Goal: Transaction & Acquisition: Purchase product/service

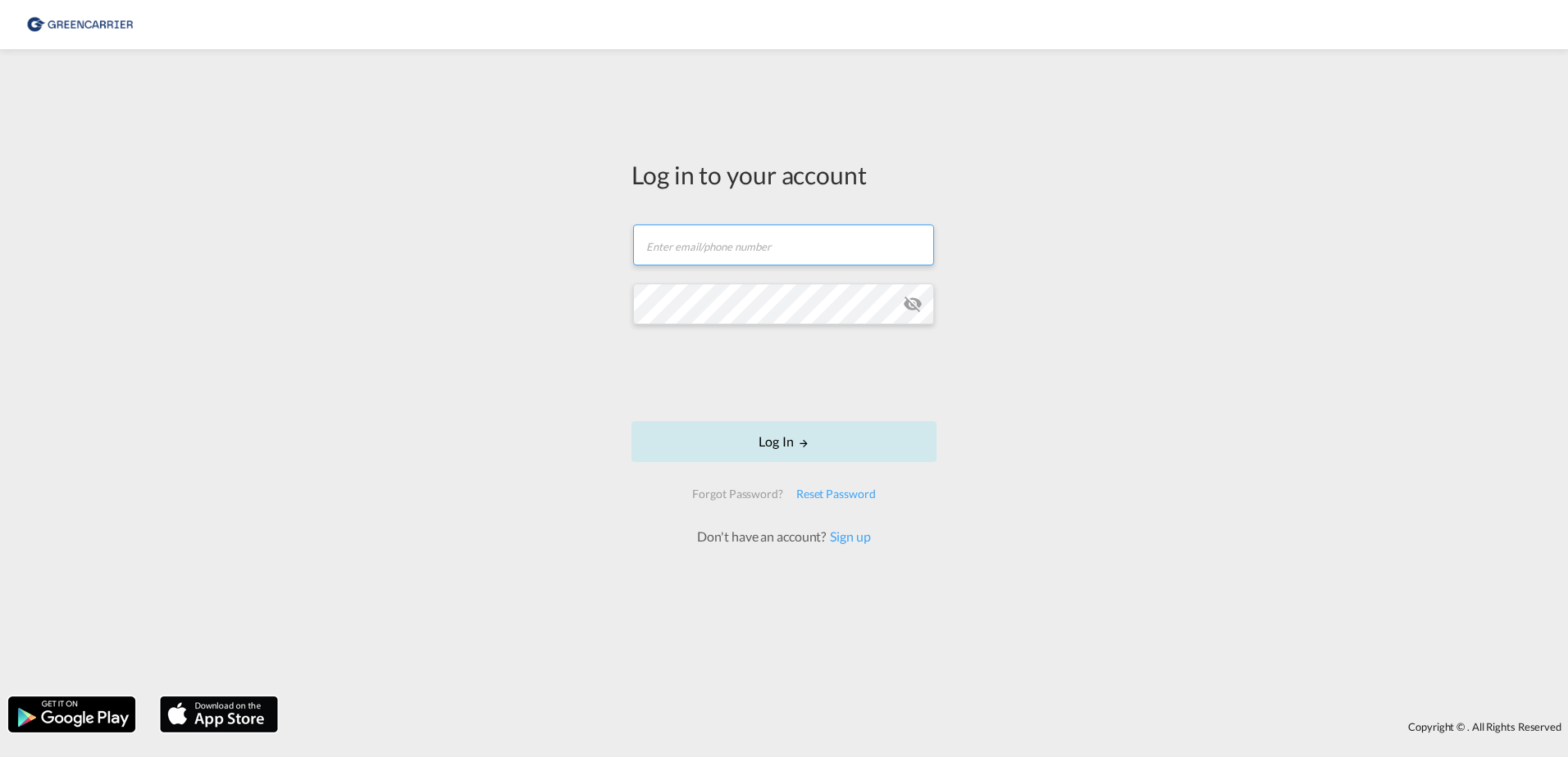
type input "[EMAIL_ADDRESS][PERSON_NAME][DOMAIN_NAME]"
click at [771, 438] on button "Log In" at bounding box center [783, 442] width 305 height 41
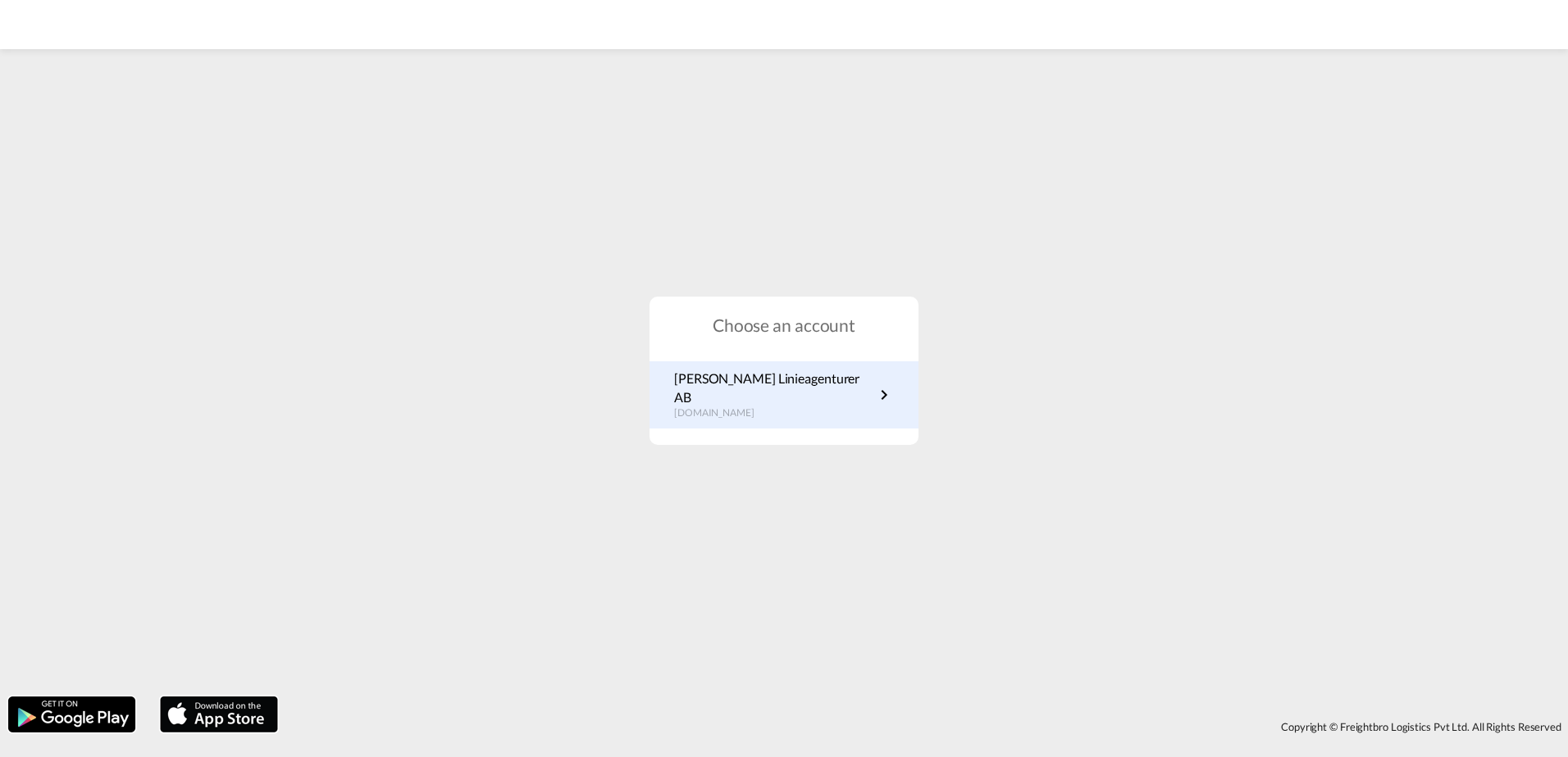
click at [776, 378] on p "[PERSON_NAME] Linieagenturer AB" at bounding box center [774, 387] width 200 height 36
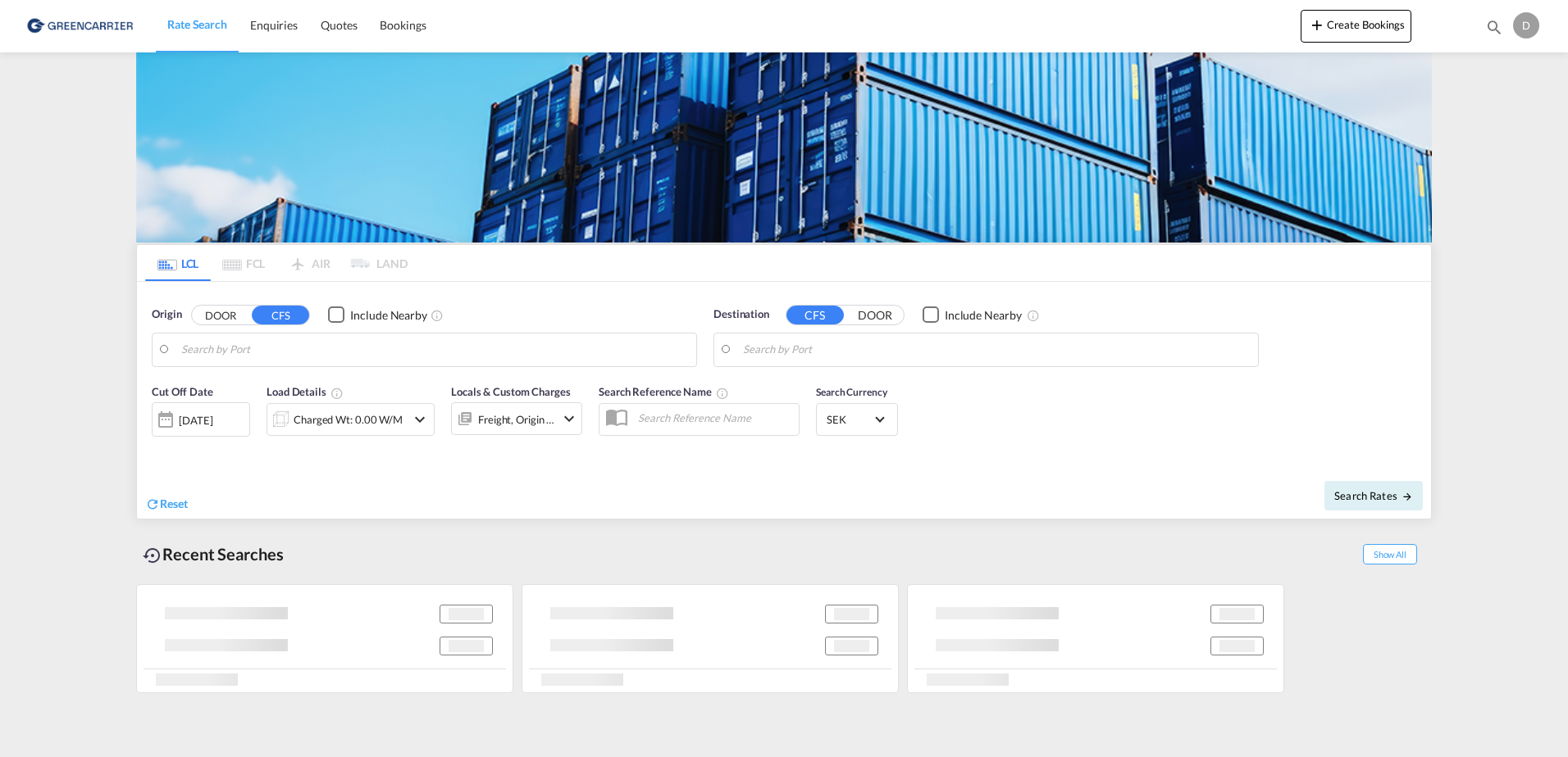
type input "SE-37433, [GEOGRAPHIC_DATA], [GEOGRAPHIC_DATA]"
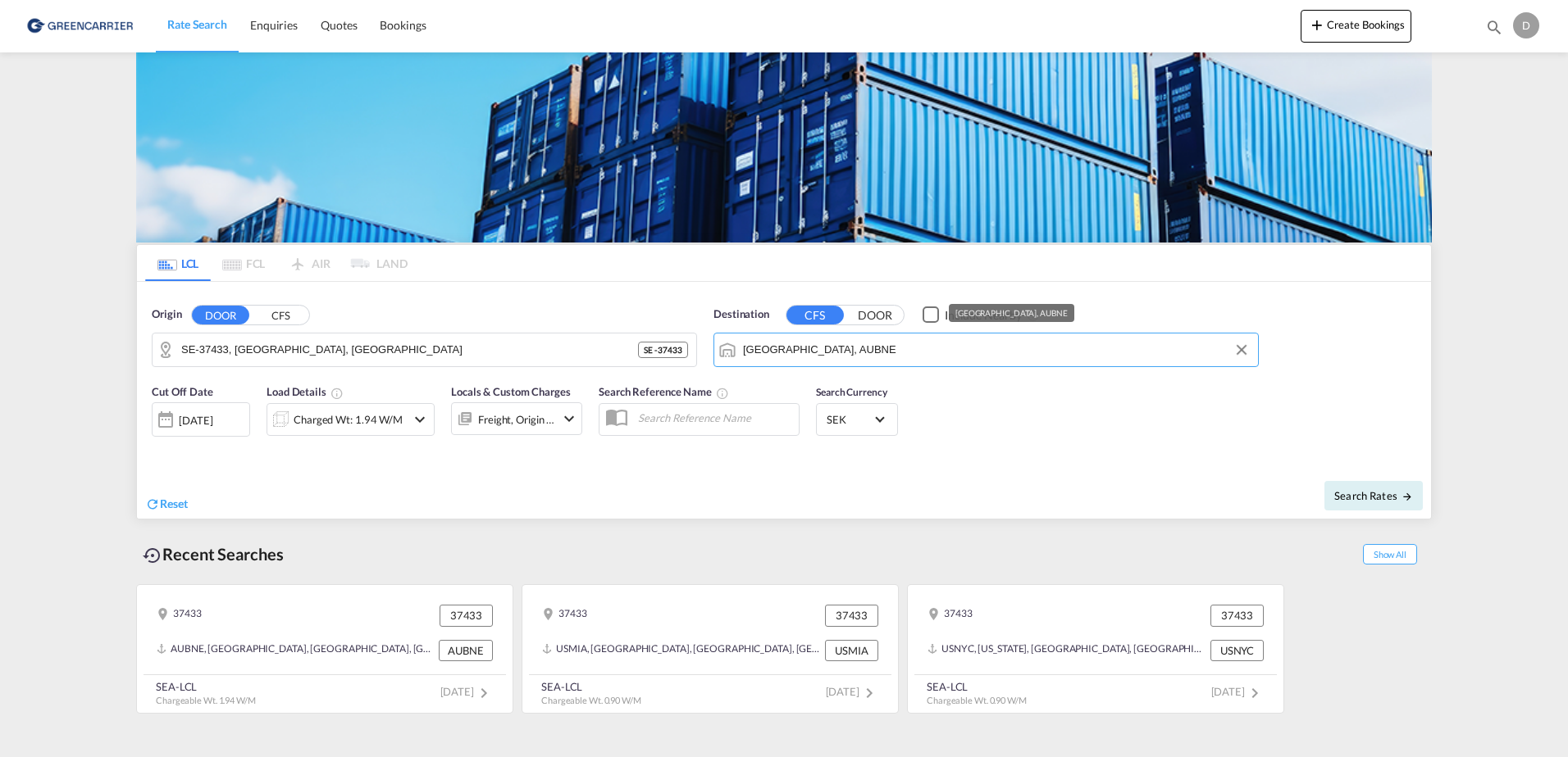
click at [903, 349] on input "Brisbane, AUBNE" at bounding box center [996, 350] width 507 height 25
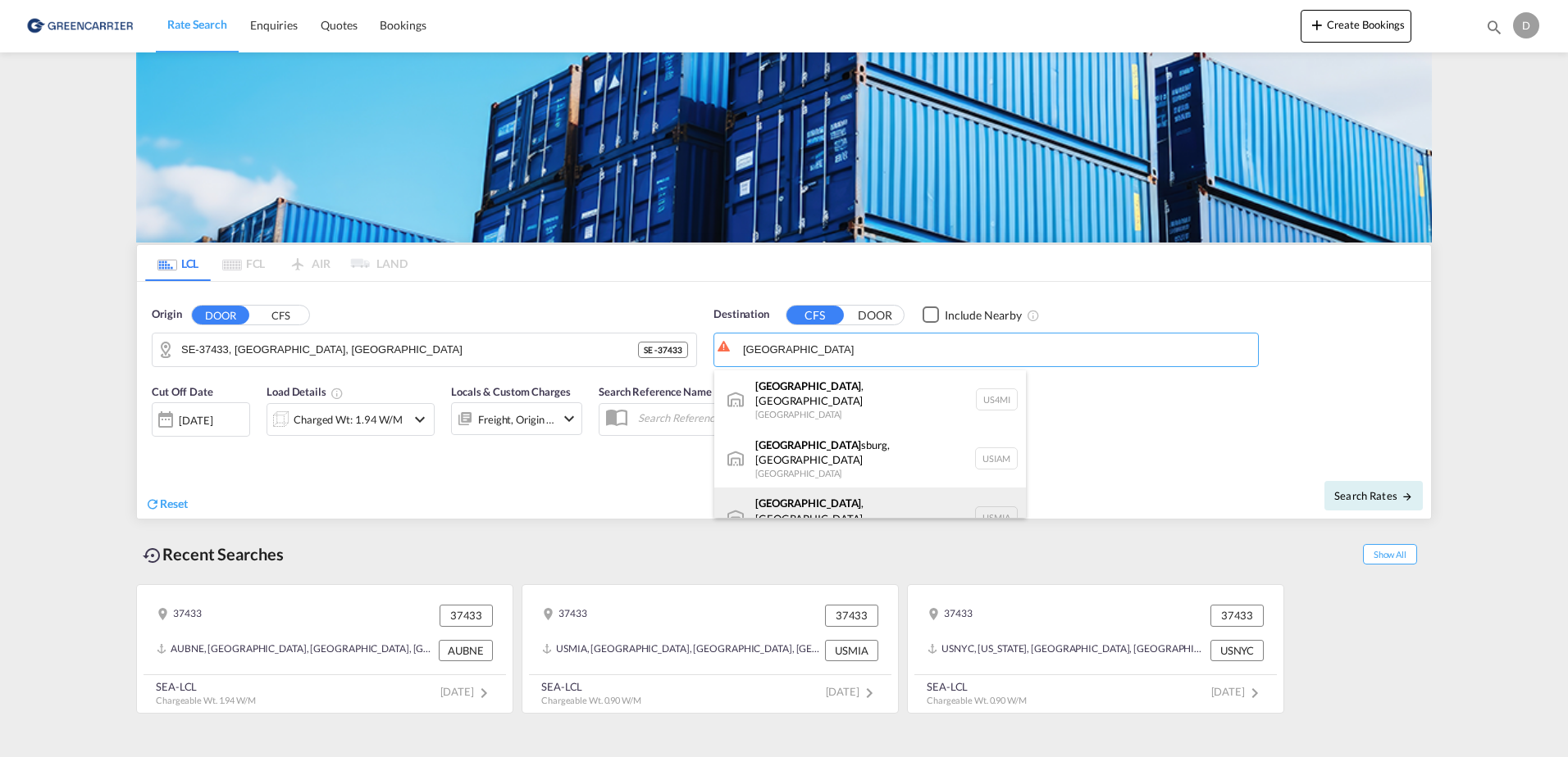
click at [858, 488] on div "Miami , FL United States USMIA" at bounding box center [870, 517] width 312 height 59
type input "Miami, FL, USMIA"
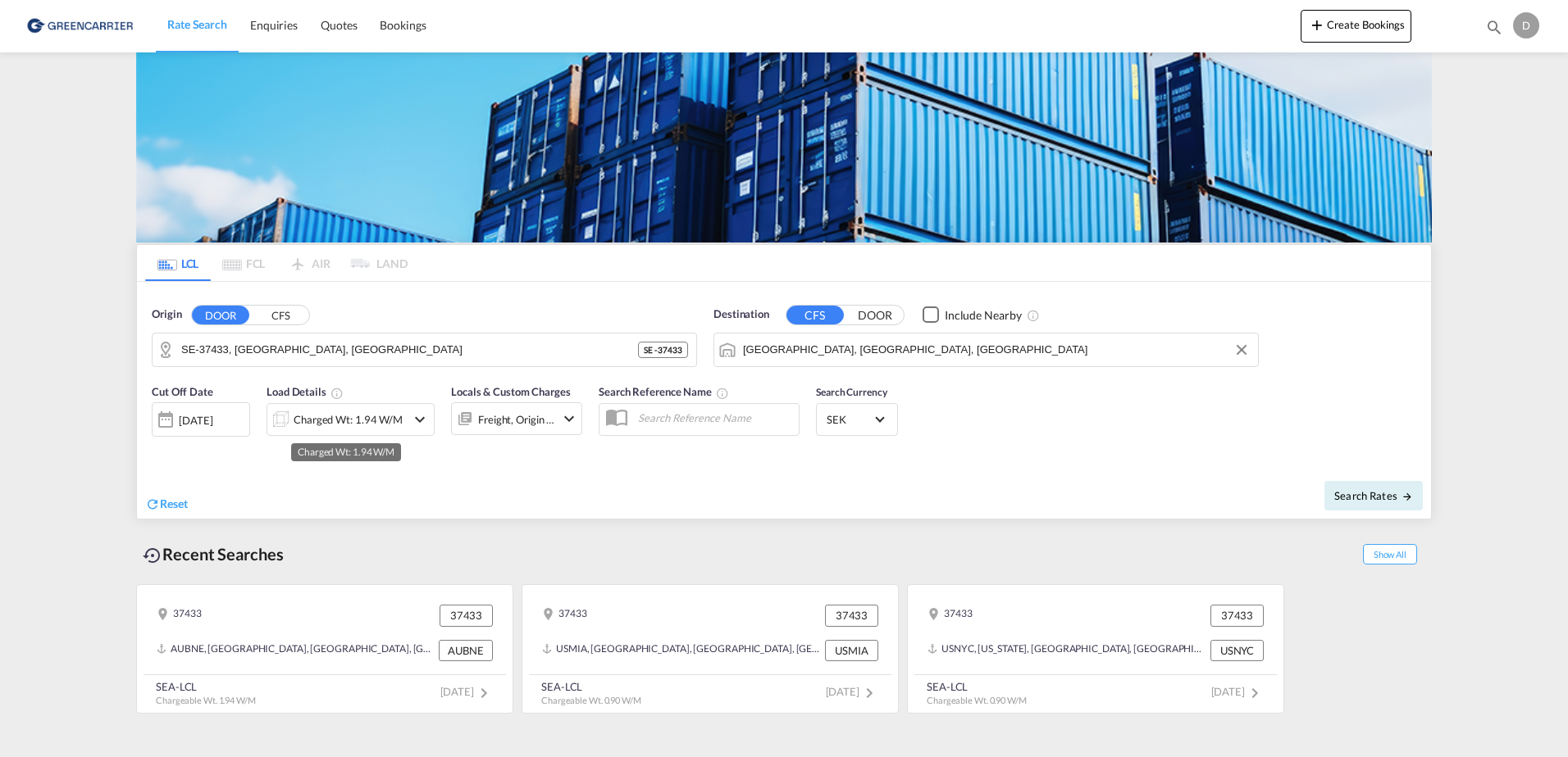
click at [348, 422] on div "Charged Wt: 1.94 W/M" at bounding box center [348, 419] width 109 height 23
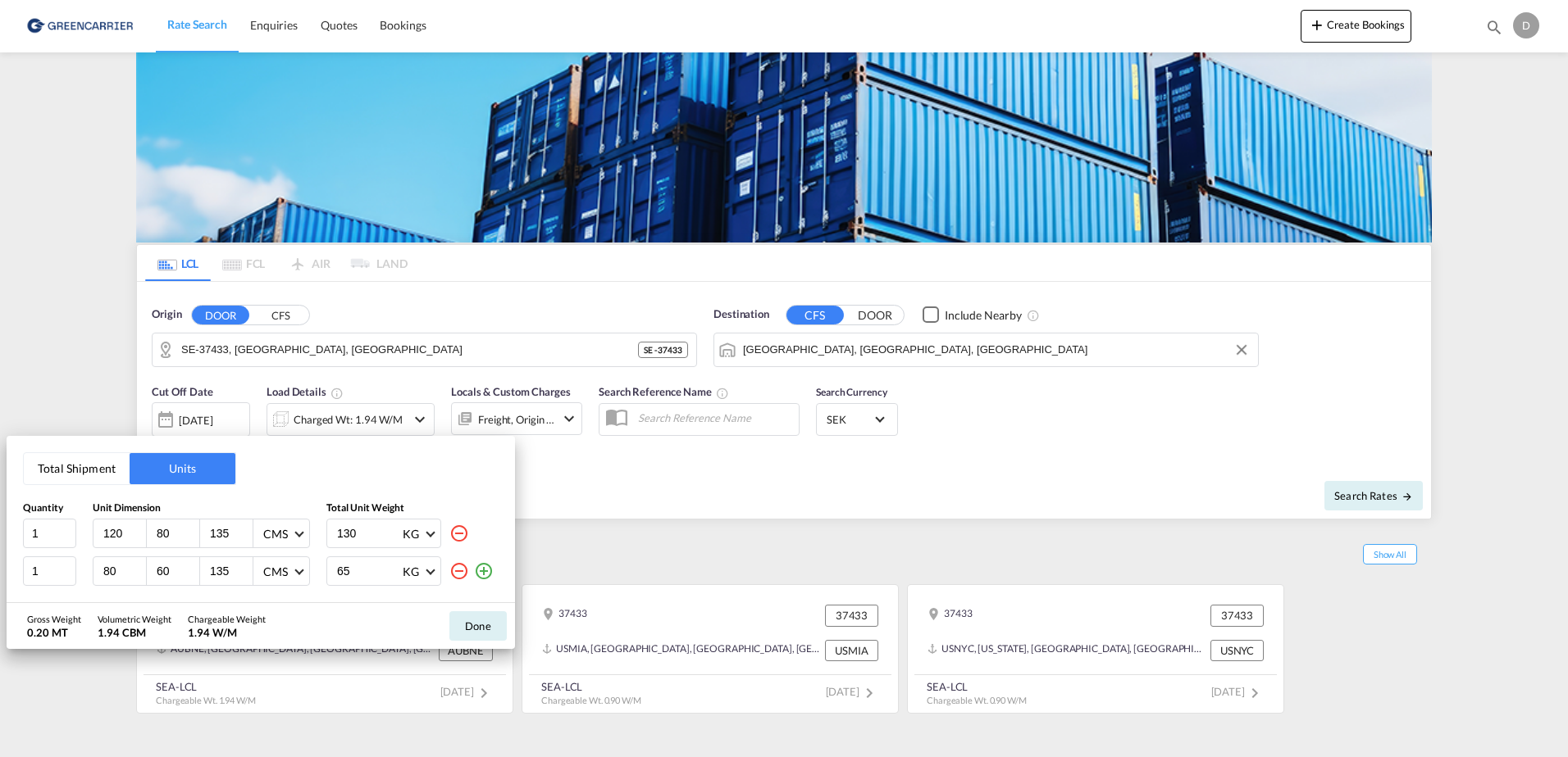
click at [461, 573] on md-icon "icon-minus-circle-outline" at bounding box center [460, 572] width 20 height 20
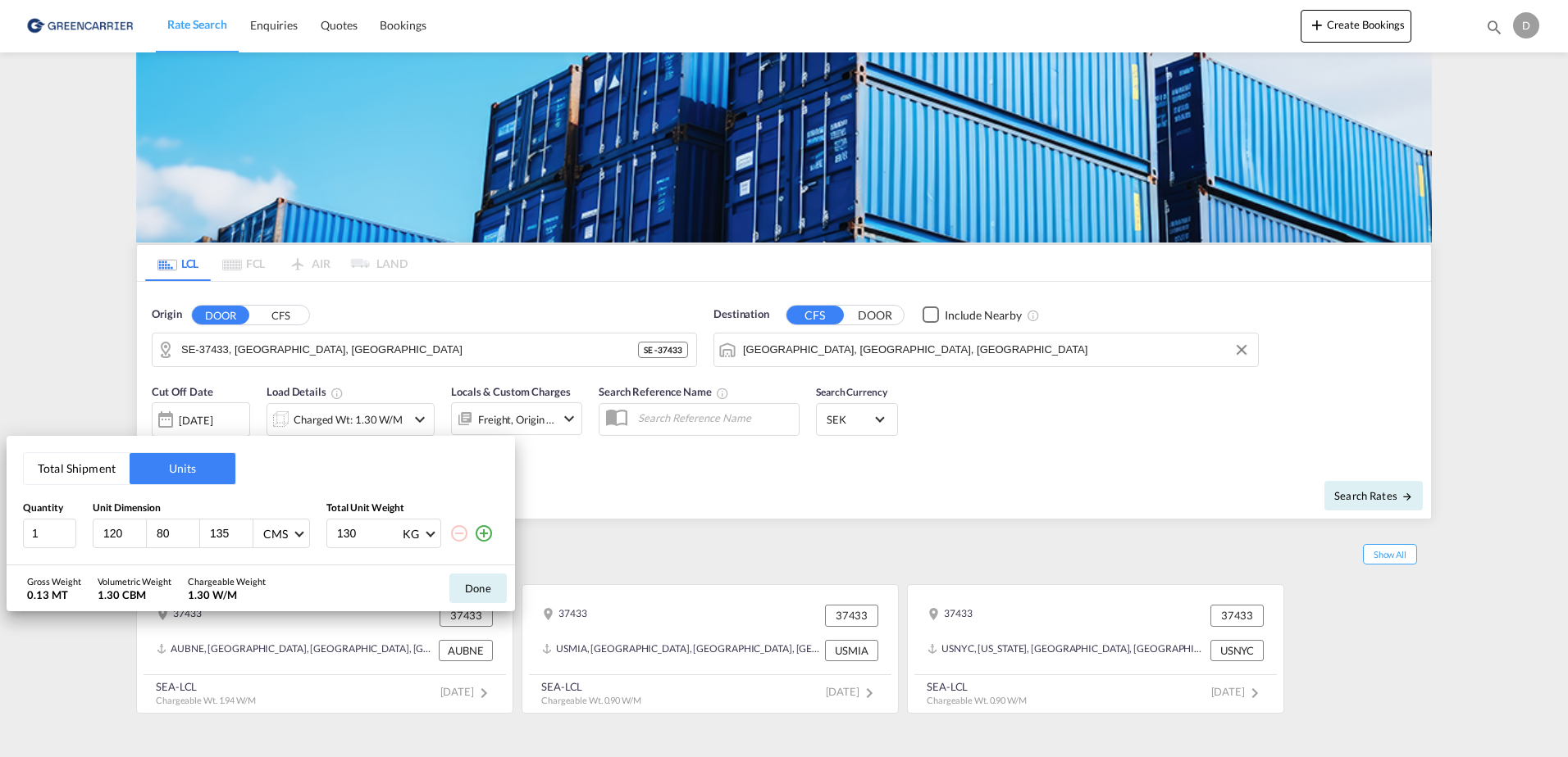
click at [0, 531] on html "Rate Search Enquiries Quotes Bookings Rate Search Enquiries" at bounding box center [784, 378] width 1568 height 757
type input "240"
drag, startPoint x: 155, startPoint y: 532, endPoint x: 167, endPoint y: 533, distance: 12.0
click at [163, 533] on input "80" at bounding box center [177, 533] width 44 height 15
drag, startPoint x: 168, startPoint y: 533, endPoint x: 108, endPoint y: 539, distance: 60.3
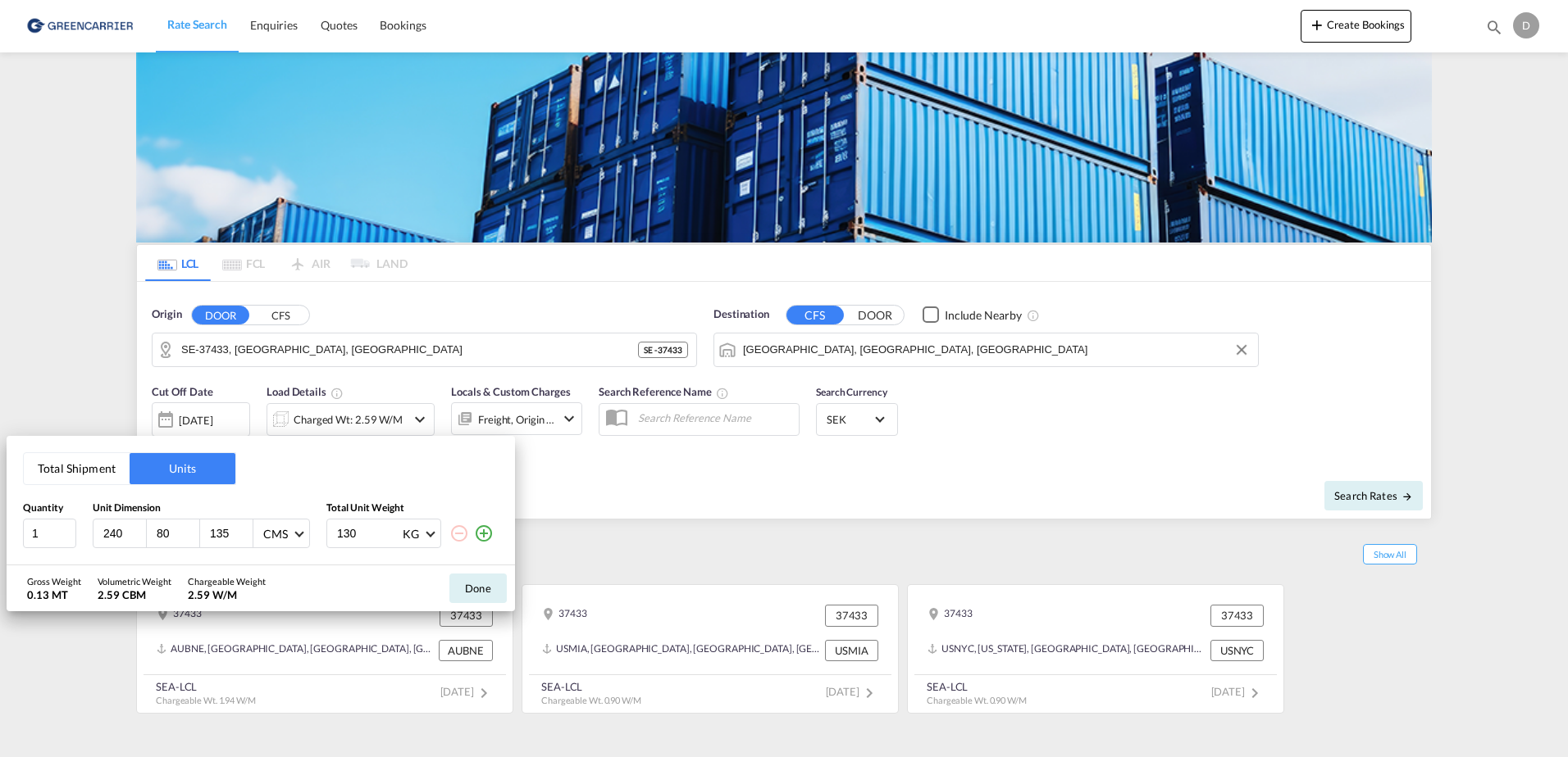
click at [102, 539] on div "240 80 135 CMS CMS Inches" at bounding box center [201, 533] width 217 height 30
type input "130"
type input "145"
drag, startPoint x: 358, startPoint y: 528, endPoint x: 202, endPoint y: 534, distance: 156.1
click at [217, 536] on div "1 240 130 145 CMS CMS Inches 130 KG KG LB" at bounding box center [260, 533] width 475 height 30
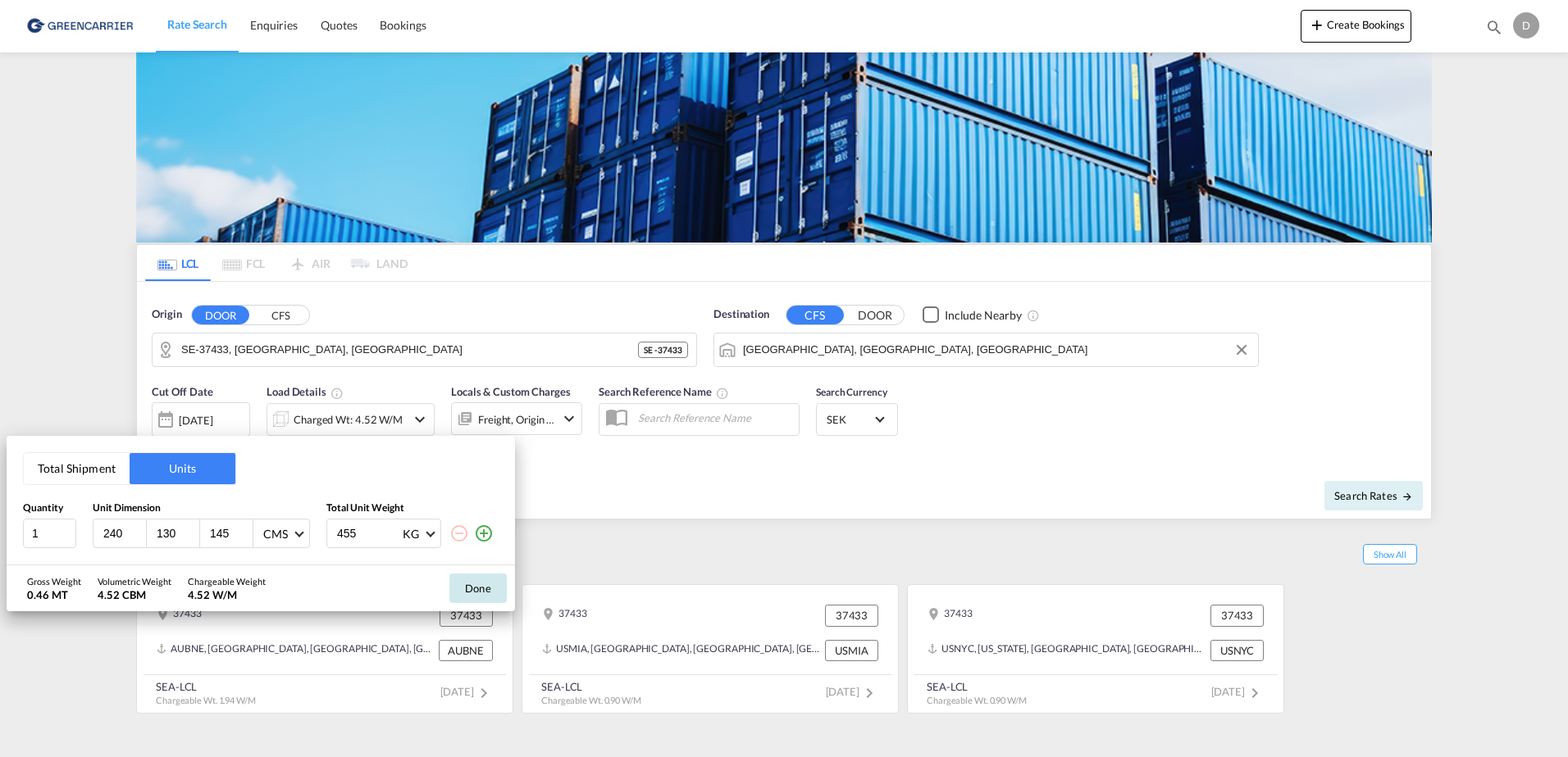
type input "455"
click at [470, 586] on button "Done" at bounding box center [478, 588] width 57 height 30
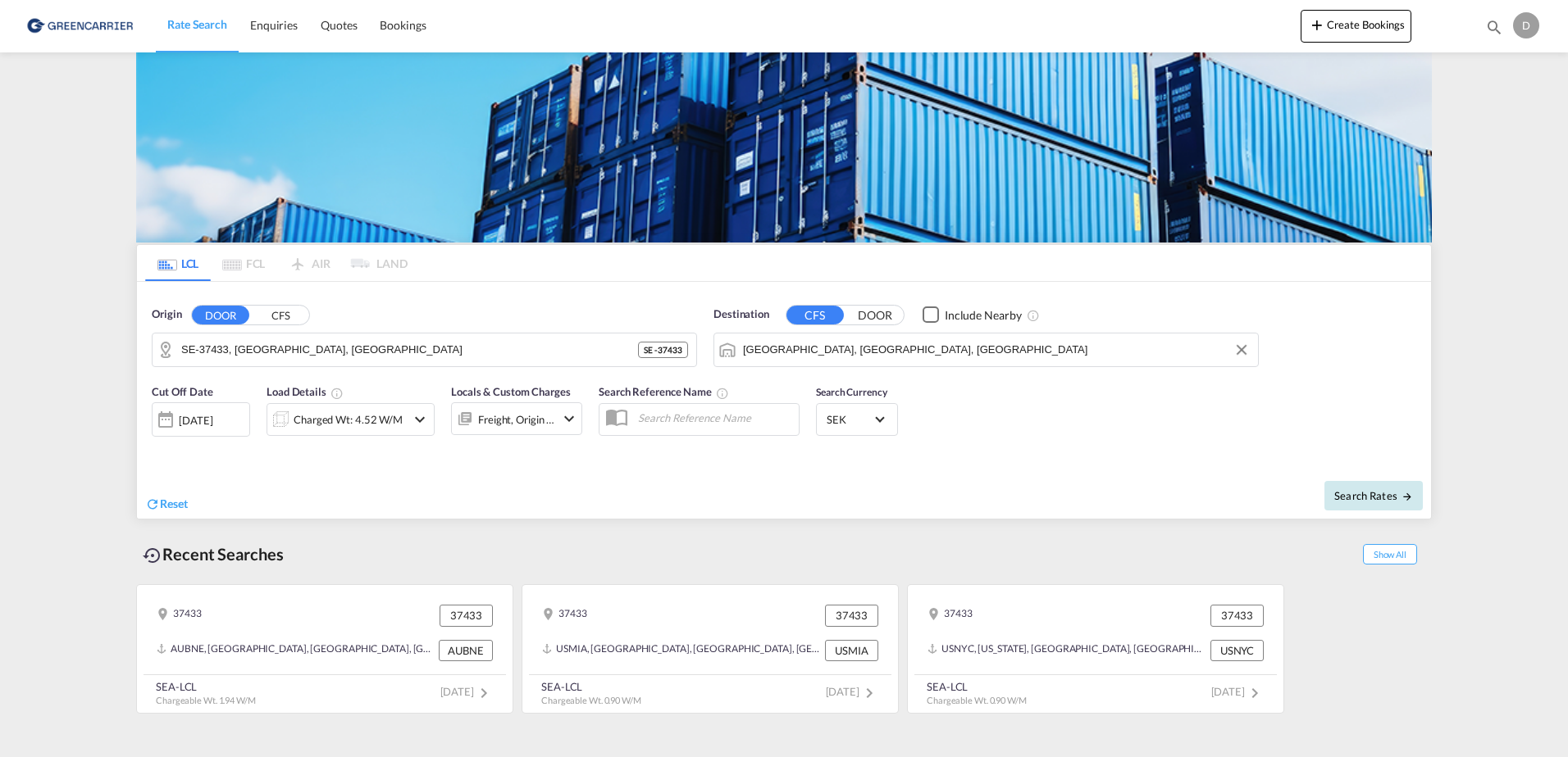
click at [1345, 498] on span "Search Rates" at bounding box center [1374, 495] width 79 height 13
type input "37433 to USMIA / 28 Aug 2025"
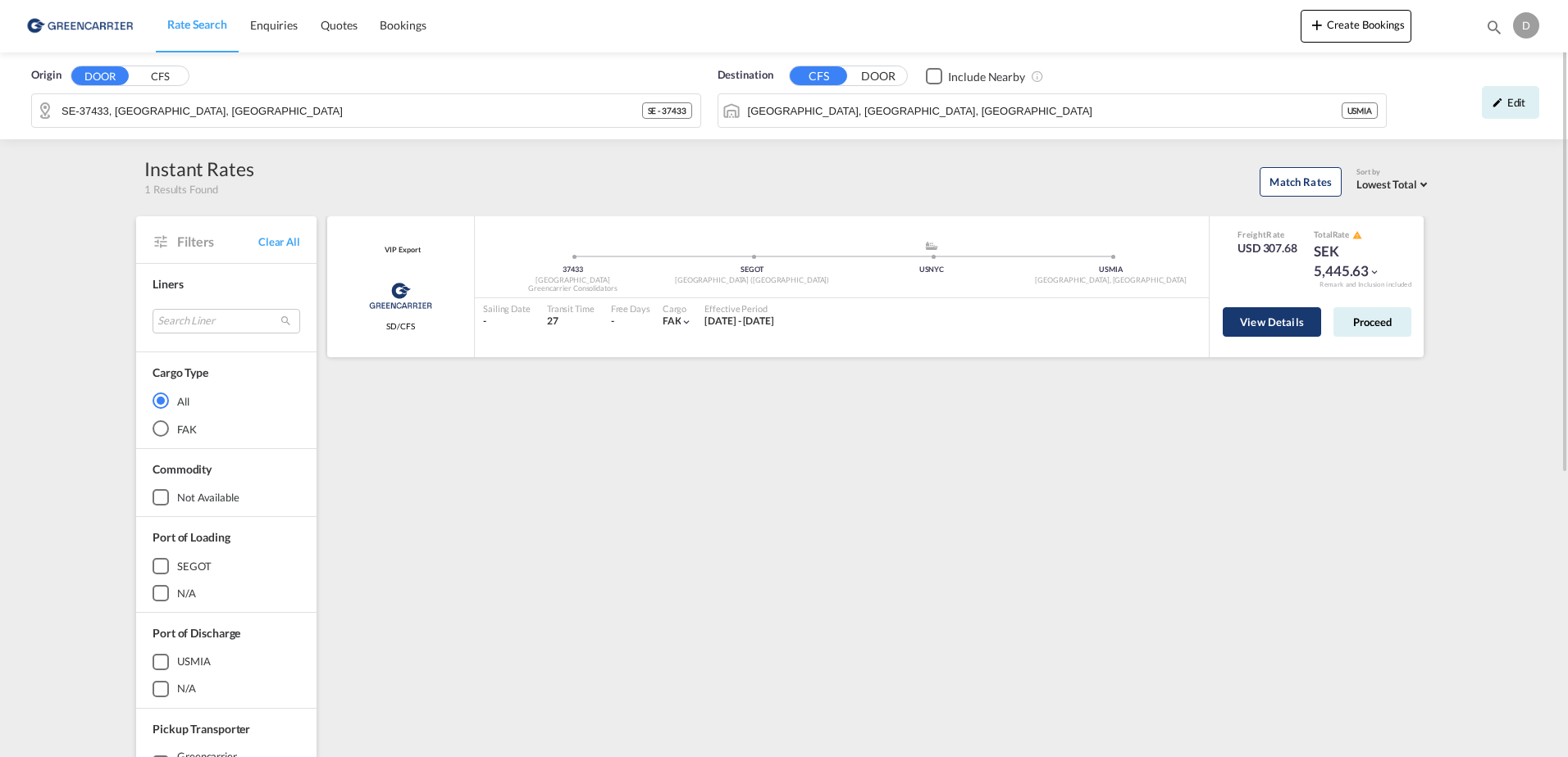
click at [1268, 325] on button "View Details" at bounding box center [1272, 322] width 99 height 30
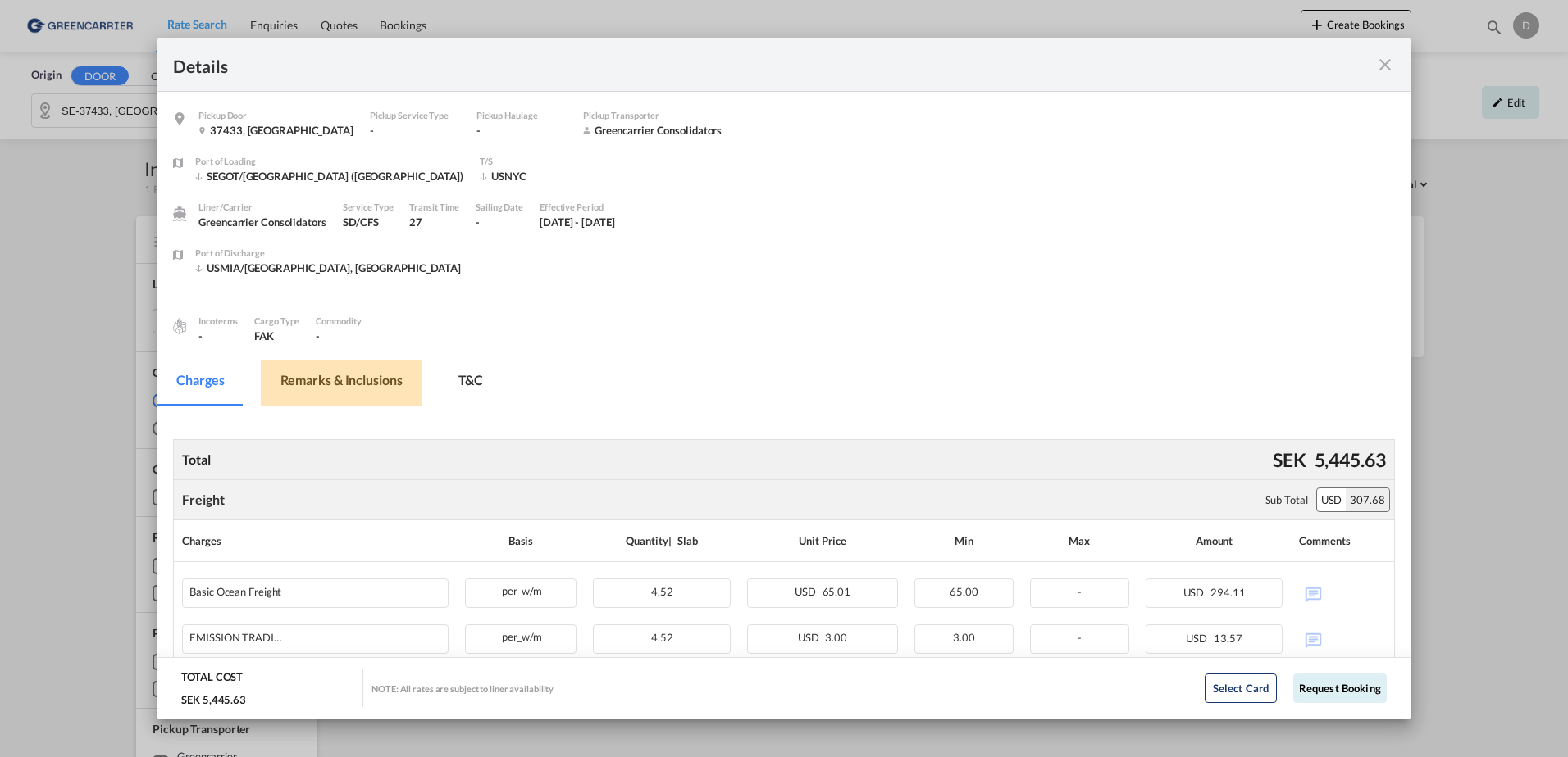
click at [347, 379] on md-tab-item "Remarks & Inclusions" at bounding box center [341, 383] width 162 height 45
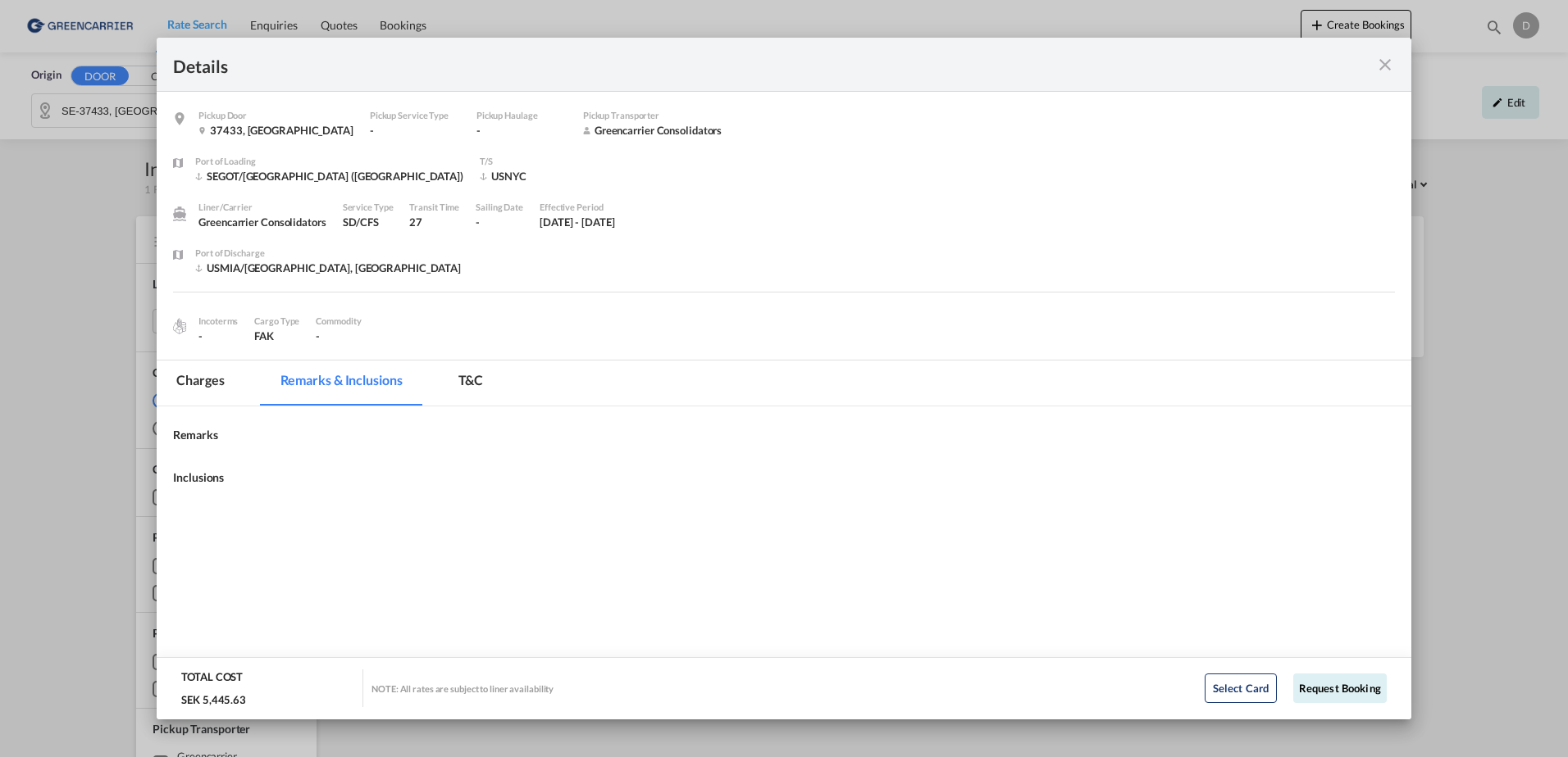
click at [211, 378] on md-tab-item "Charges" at bounding box center [200, 383] width 87 height 45
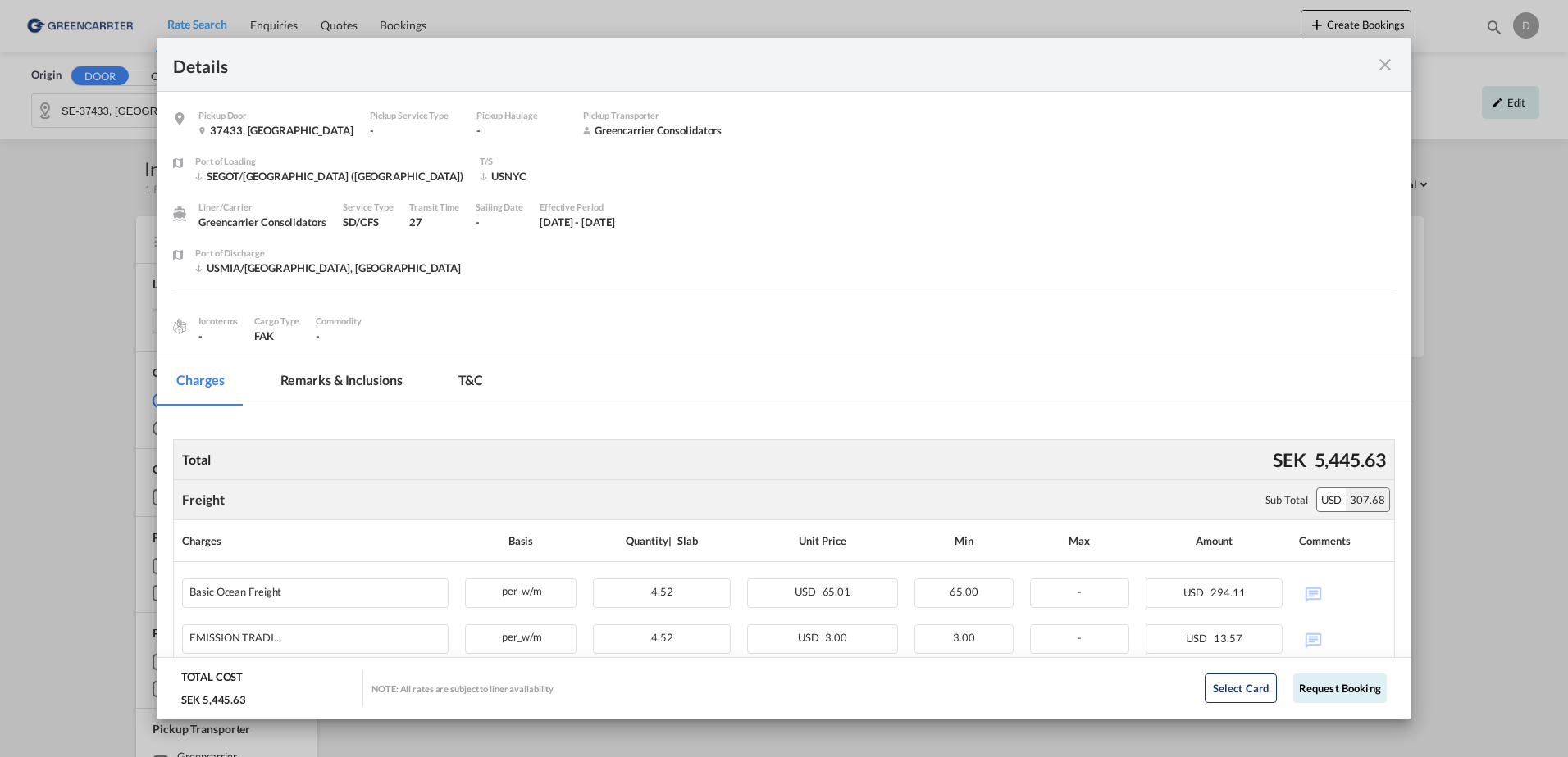
click at [76, 188] on div "Details Pickup Door 37433, Sweden Pickup Service Type - Pickup Haulage - Pickup…" at bounding box center [784, 378] width 1568 height 757
click at [1381, 60] on md-icon "icon-close fg-AAA8AD m-0 cursor" at bounding box center [1386, 65] width 20 height 20
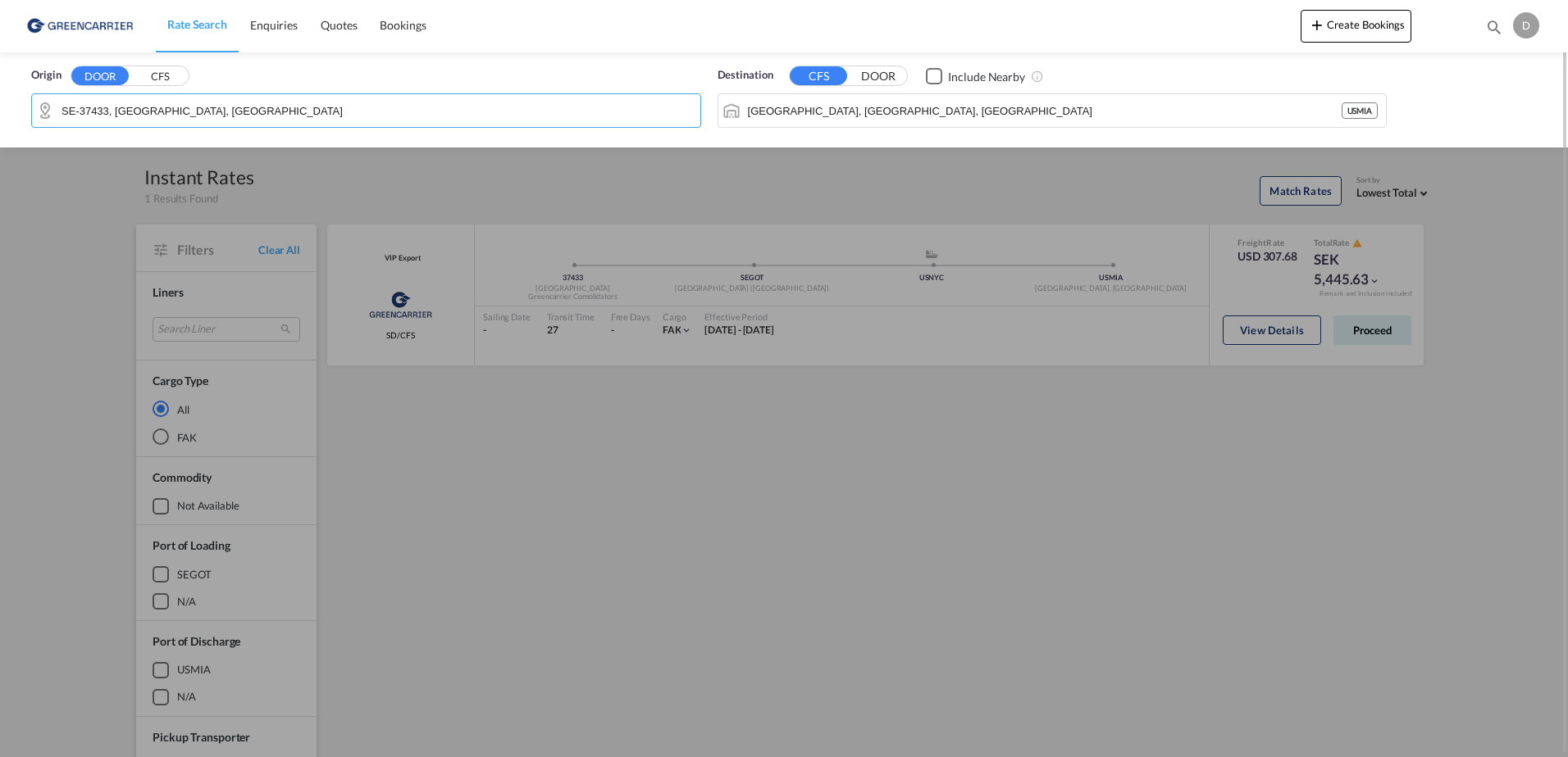
click at [603, 112] on input "SE-37433, Karlshamn, Blekinge" at bounding box center [377, 110] width 631 height 25
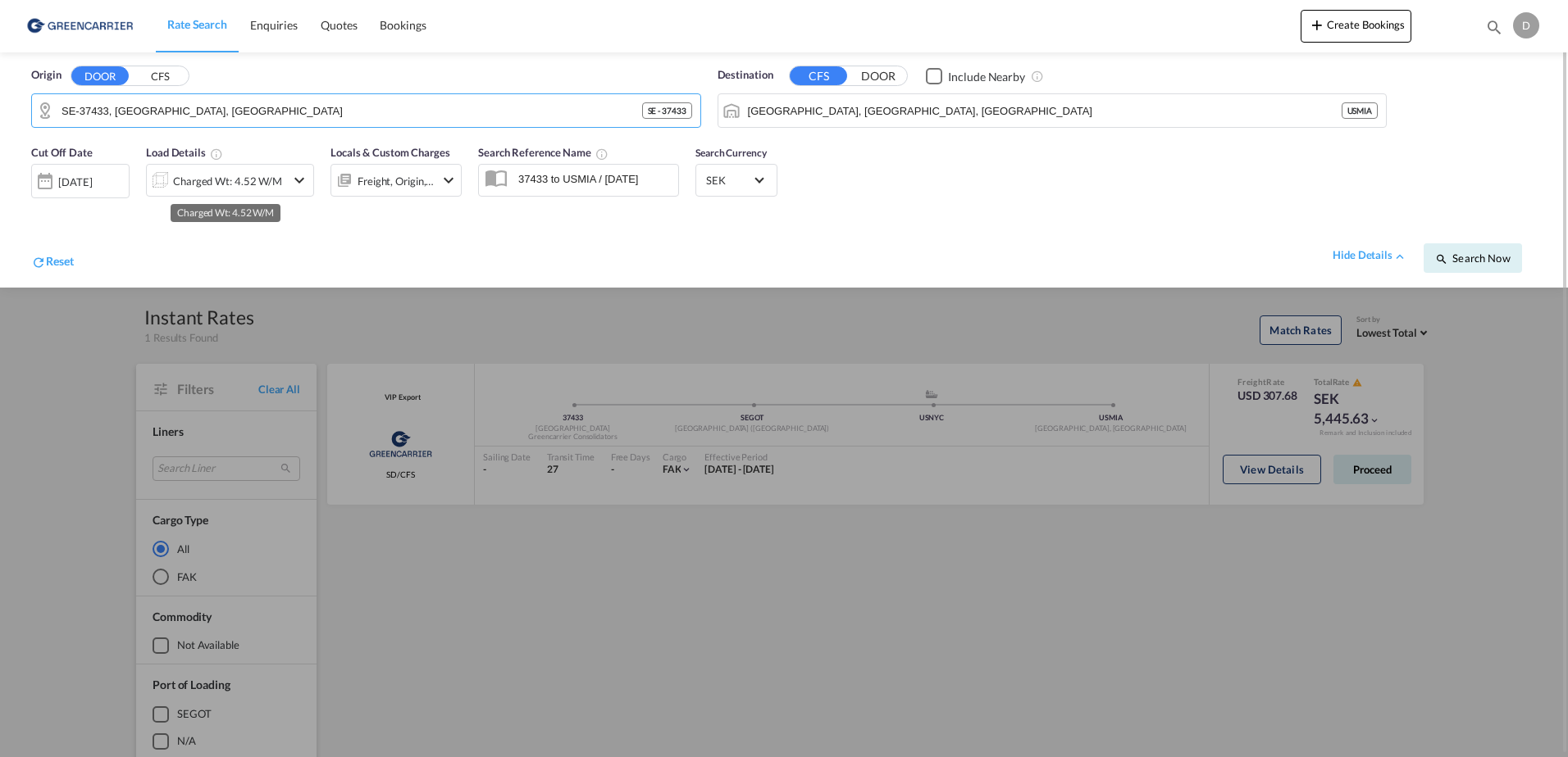
click at [220, 184] on div "Charged Wt: 4.52 W/M" at bounding box center [227, 180] width 109 height 23
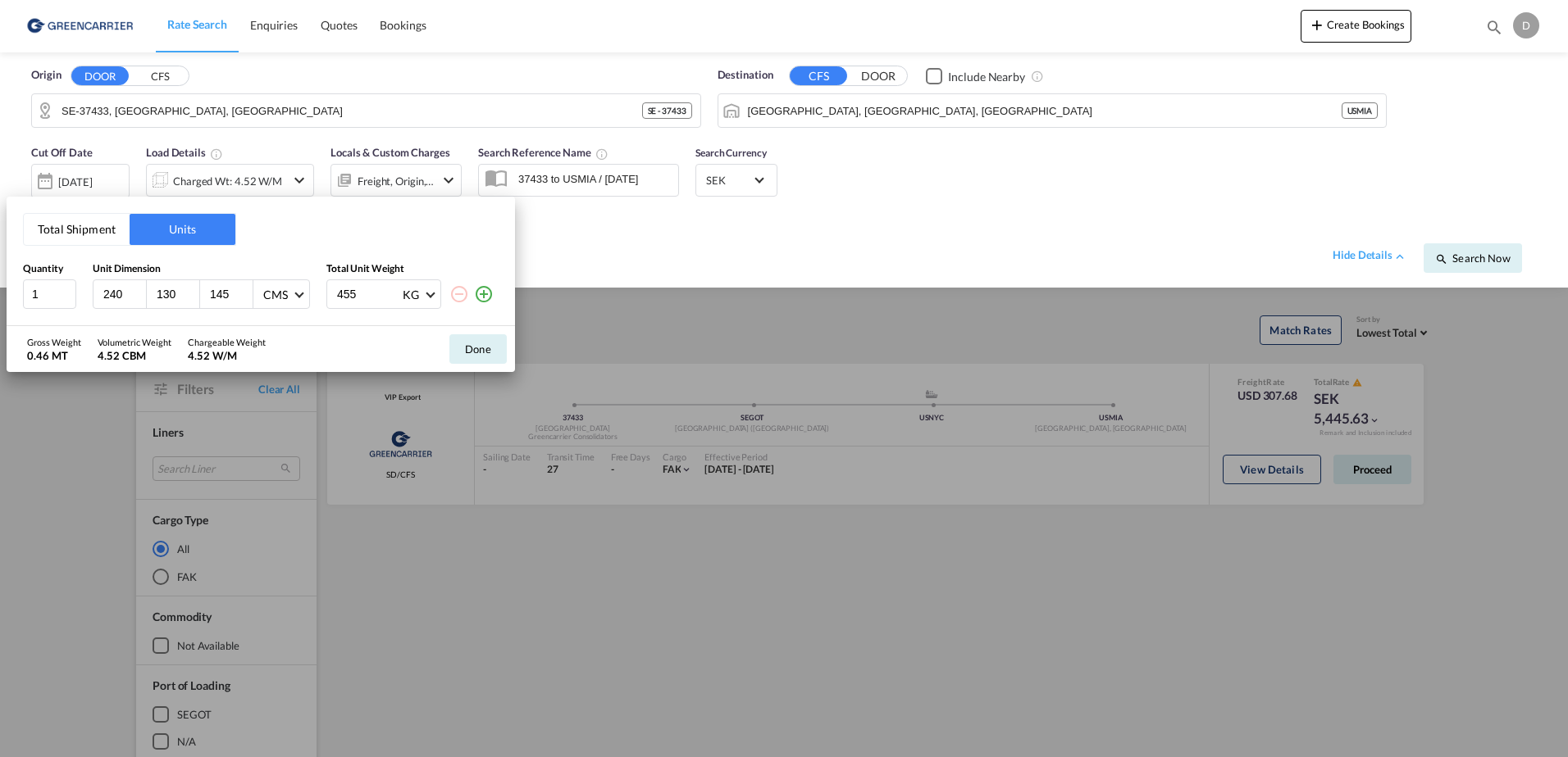
click at [957, 200] on div "Total Shipment Units Quantity Unit Dimension Total Unit Weight 1 240 130 145 CM…" at bounding box center [784, 378] width 1568 height 757
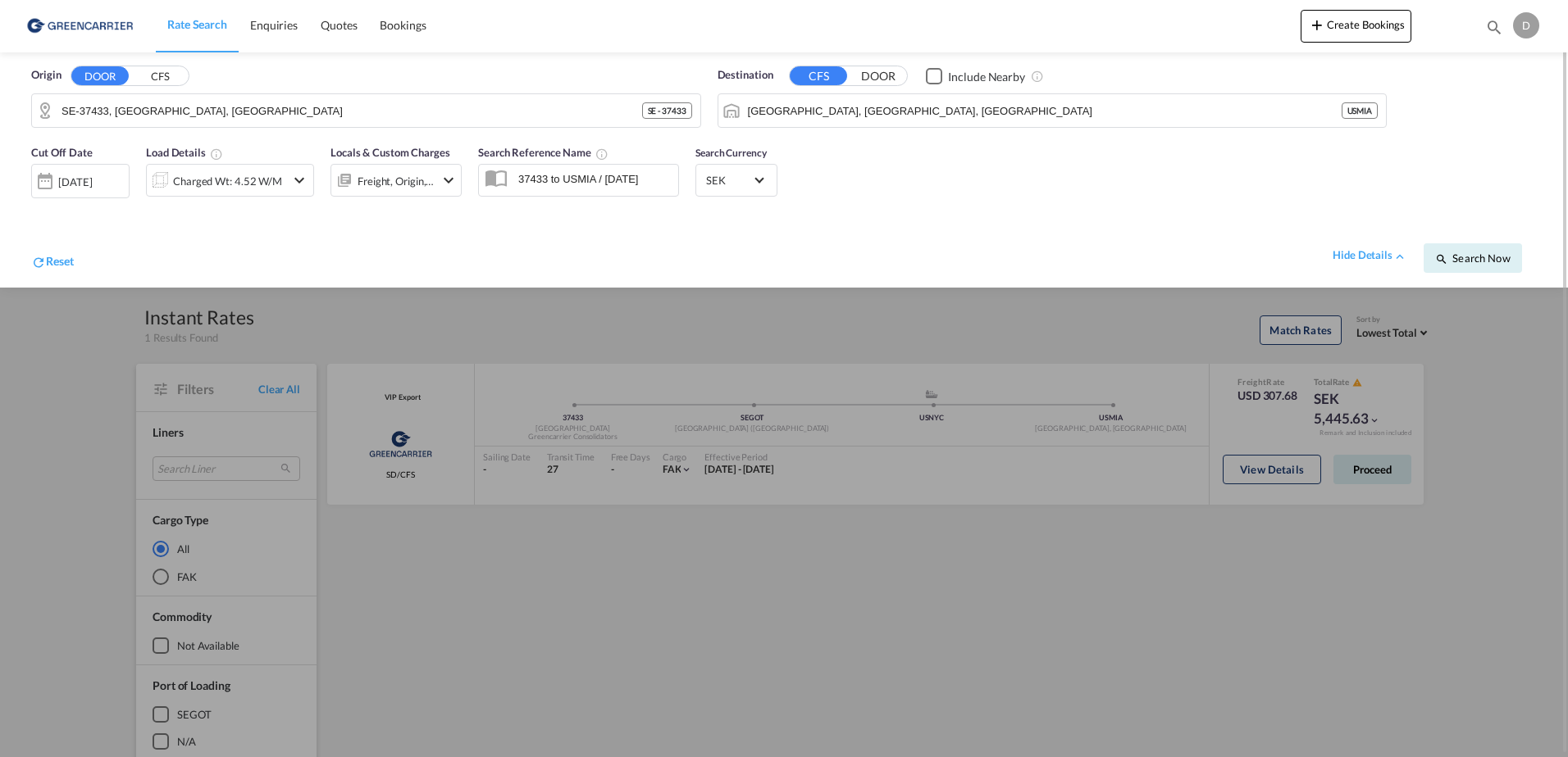
click at [1079, 398] on div at bounding box center [784, 378] width 1568 height 757
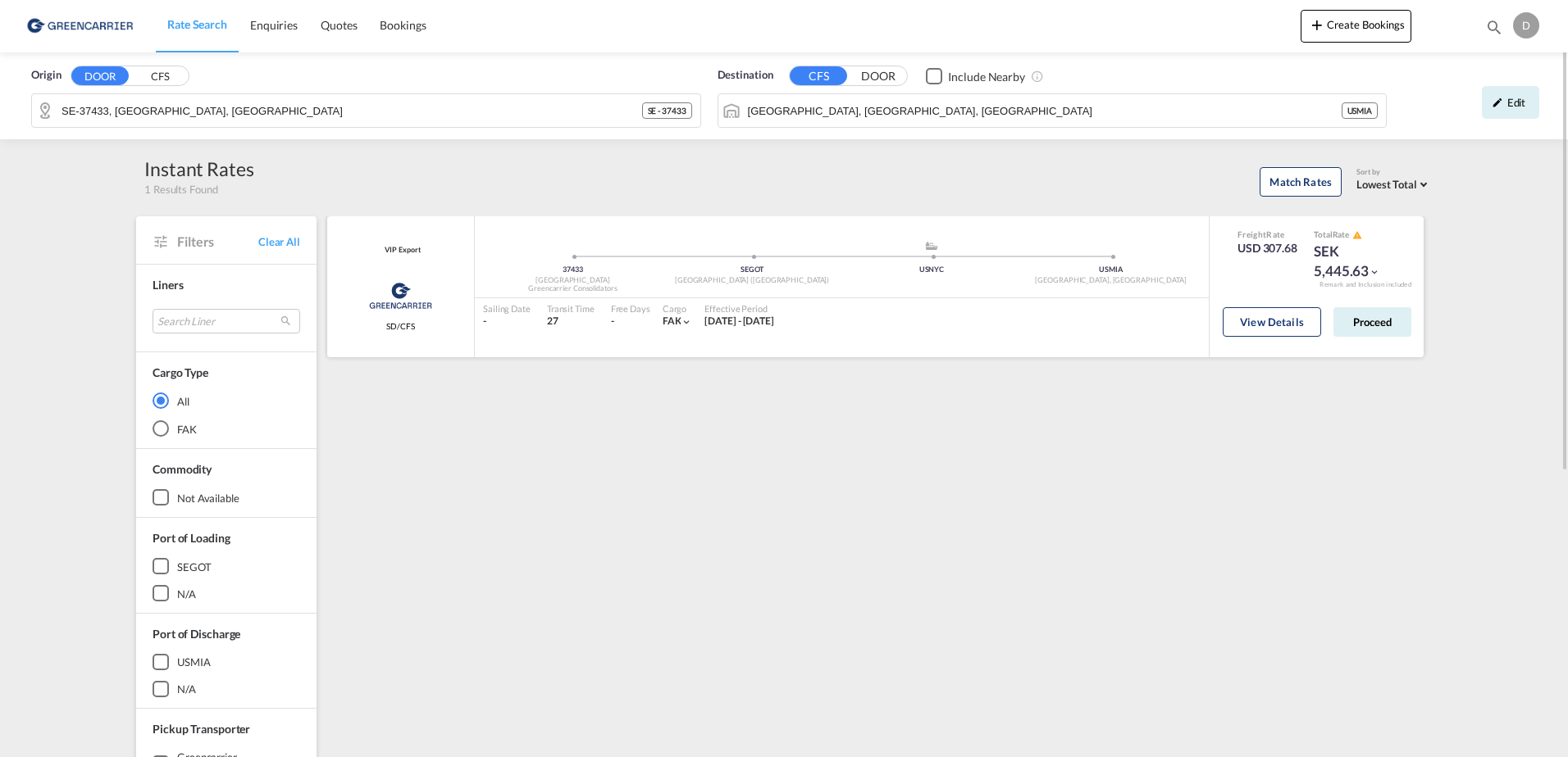
click at [1249, 338] on div "View Details Proceed" at bounding box center [1317, 325] width 188 height 46
click at [1250, 328] on button "View Details" at bounding box center [1272, 322] width 99 height 30
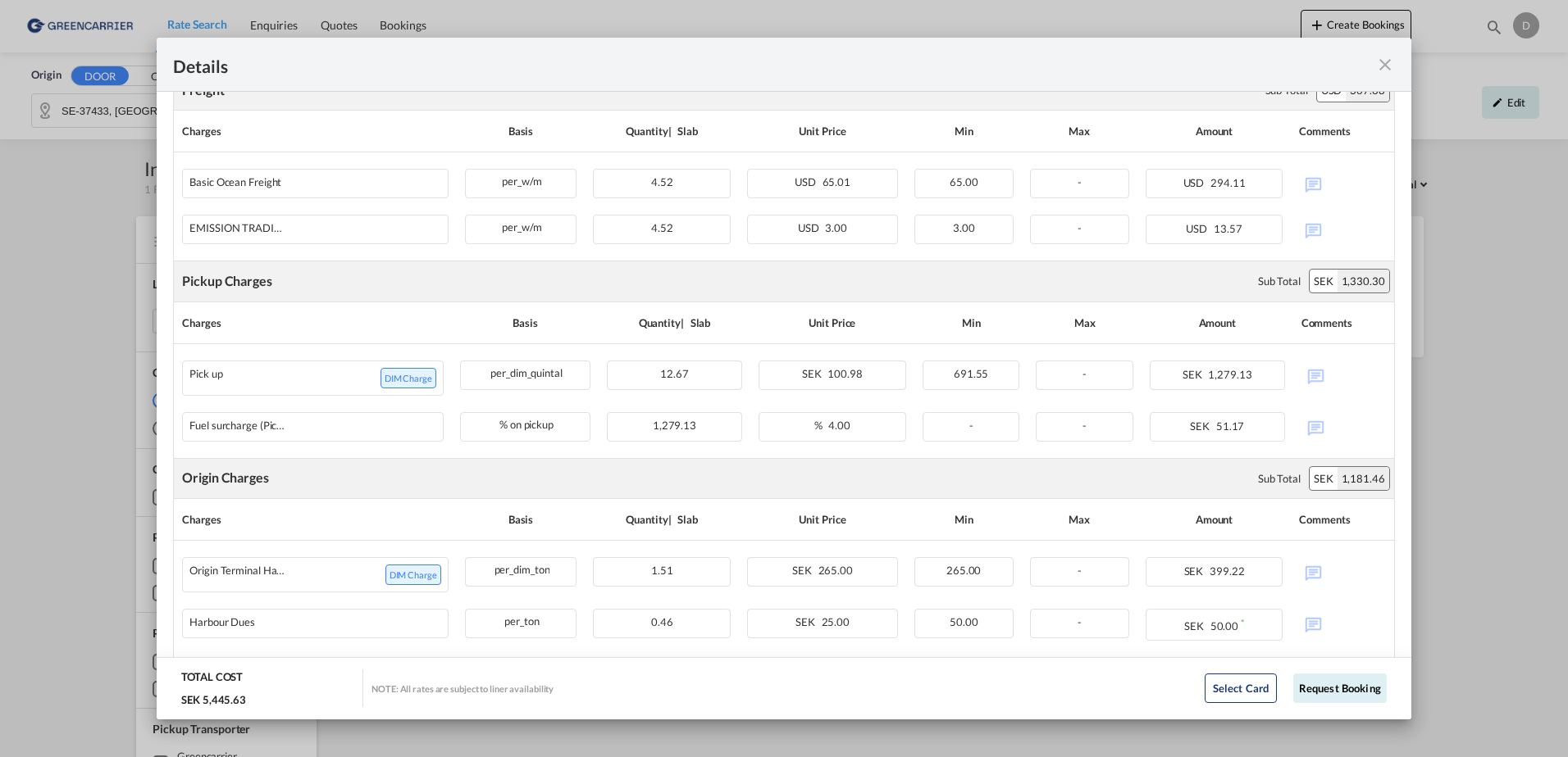
scroll to position [644, 0]
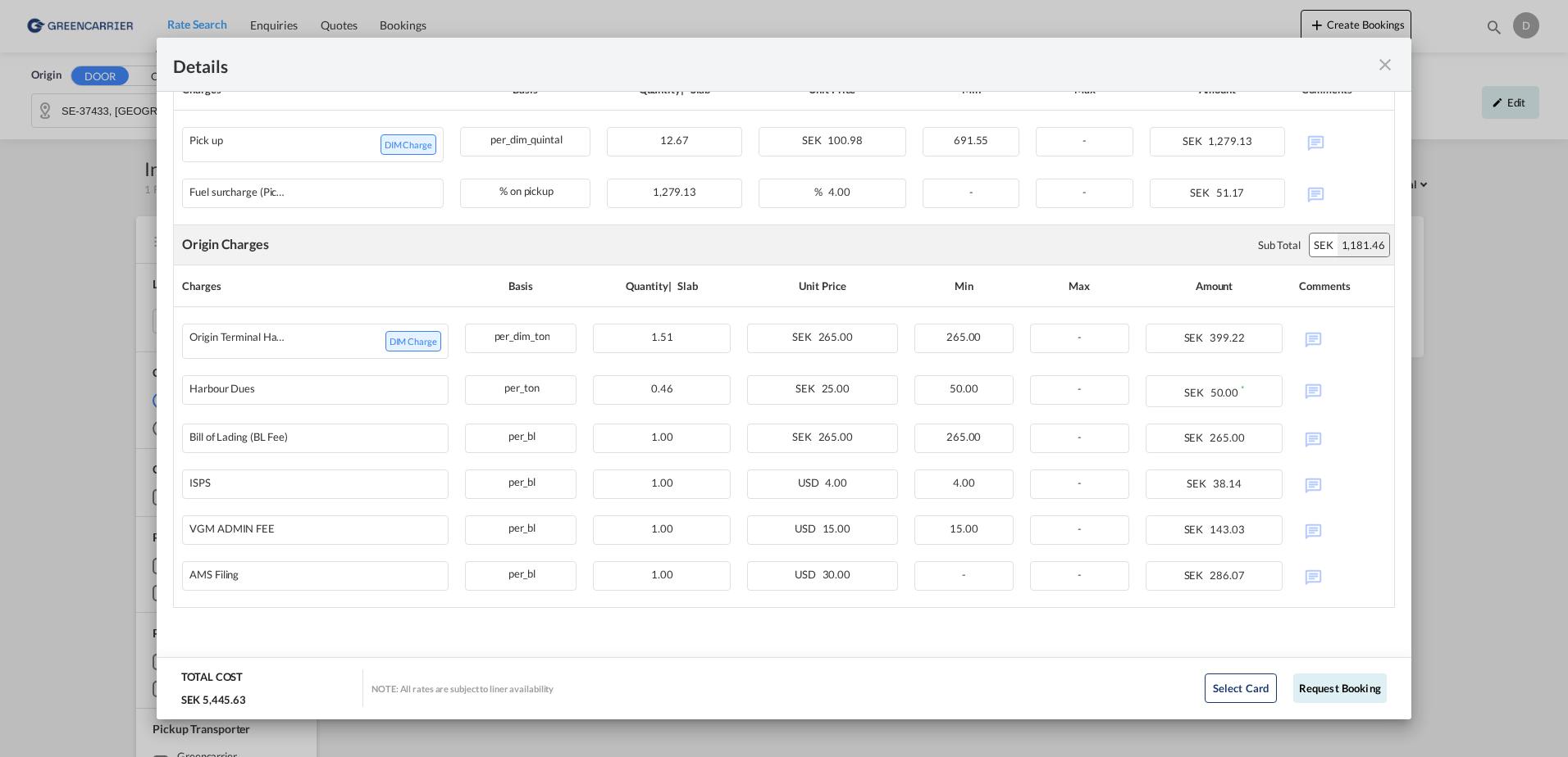
click at [1376, 70] on md-icon "icon-close fg-AAA8AD m-0 cursor" at bounding box center [1386, 65] width 20 height 20
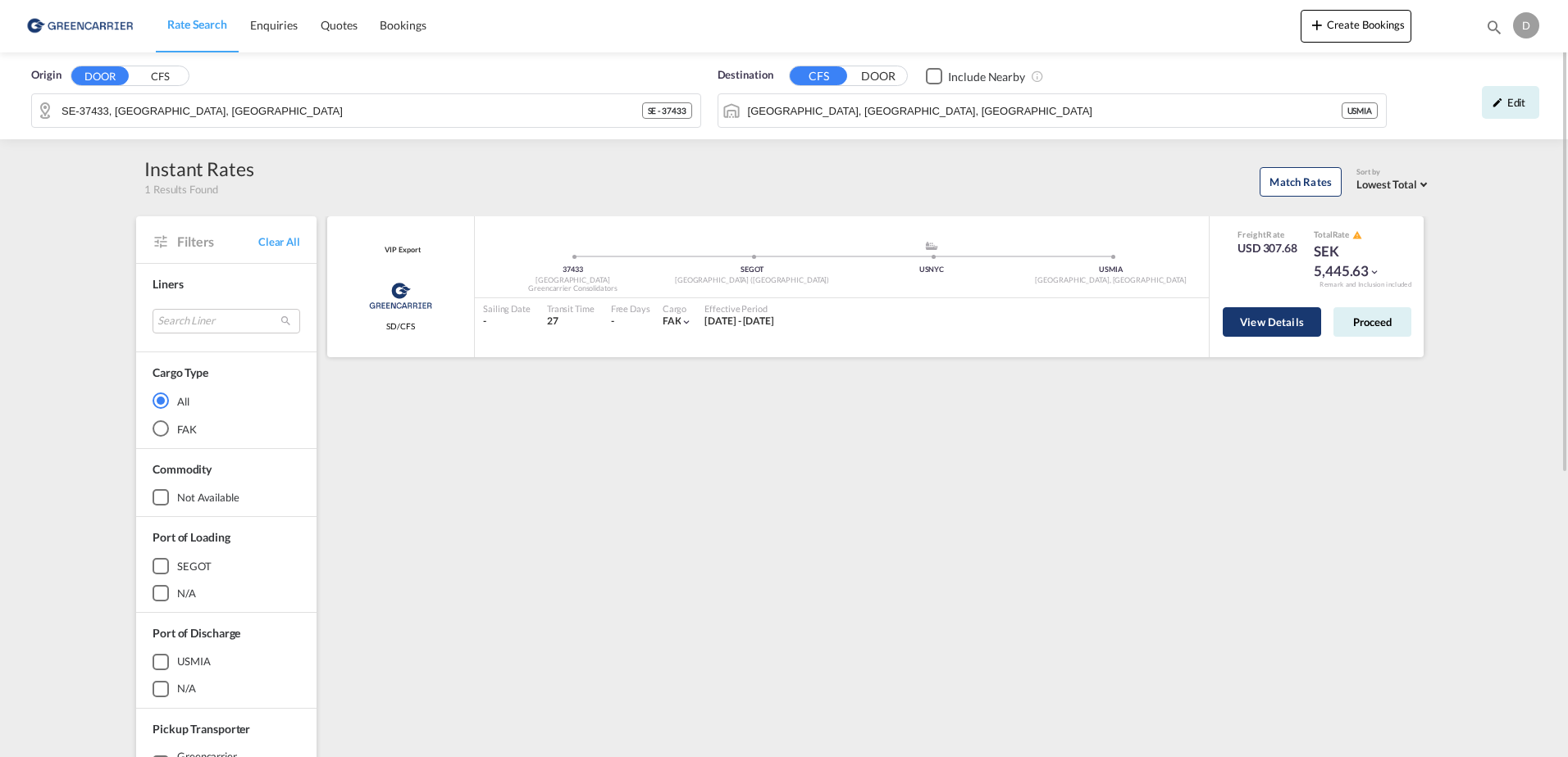
click at [1237, 328] on button "View Details" at bounding box center [1272, 322] width 99 height 30
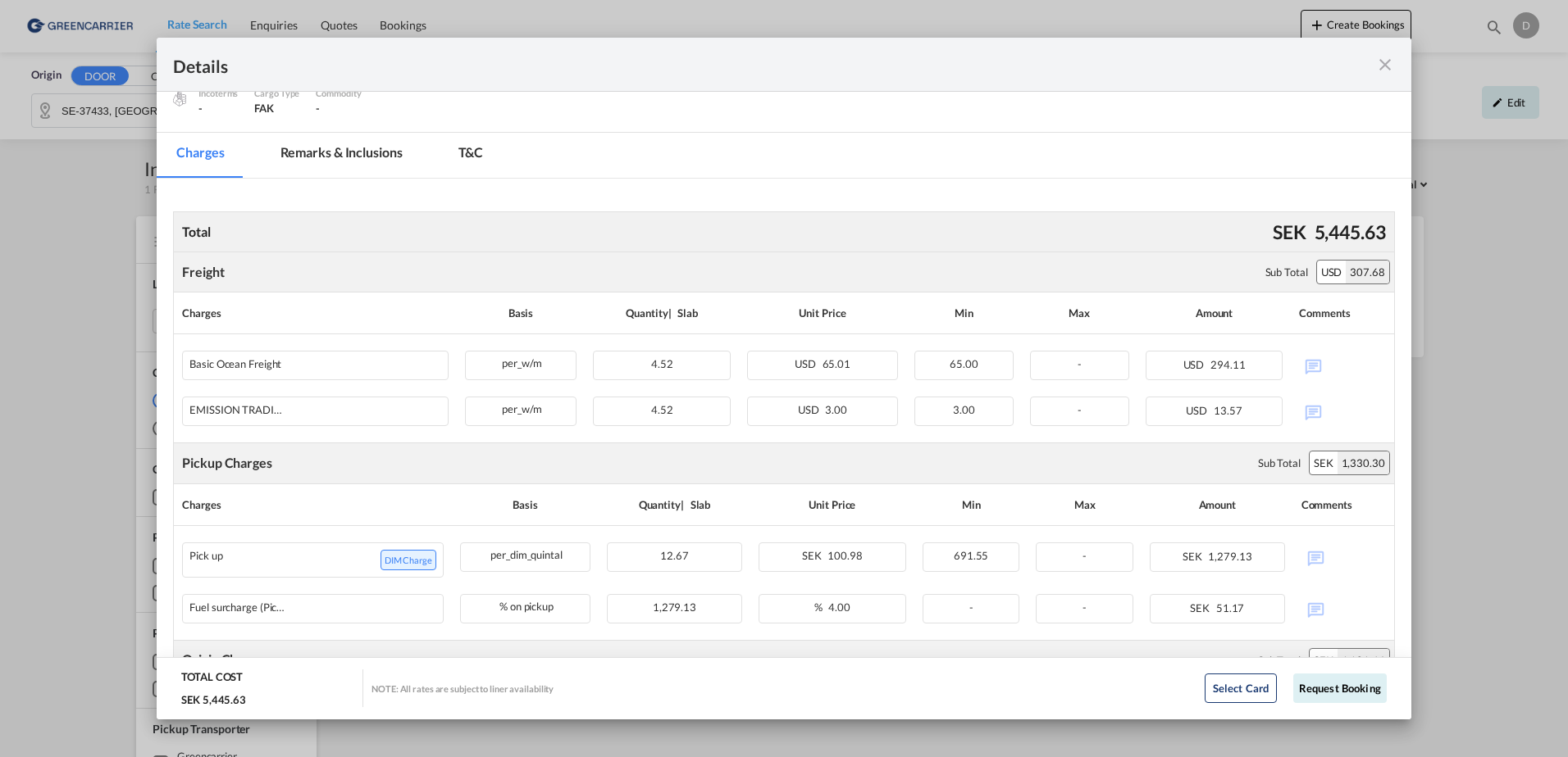
scroll to position [70, 0]
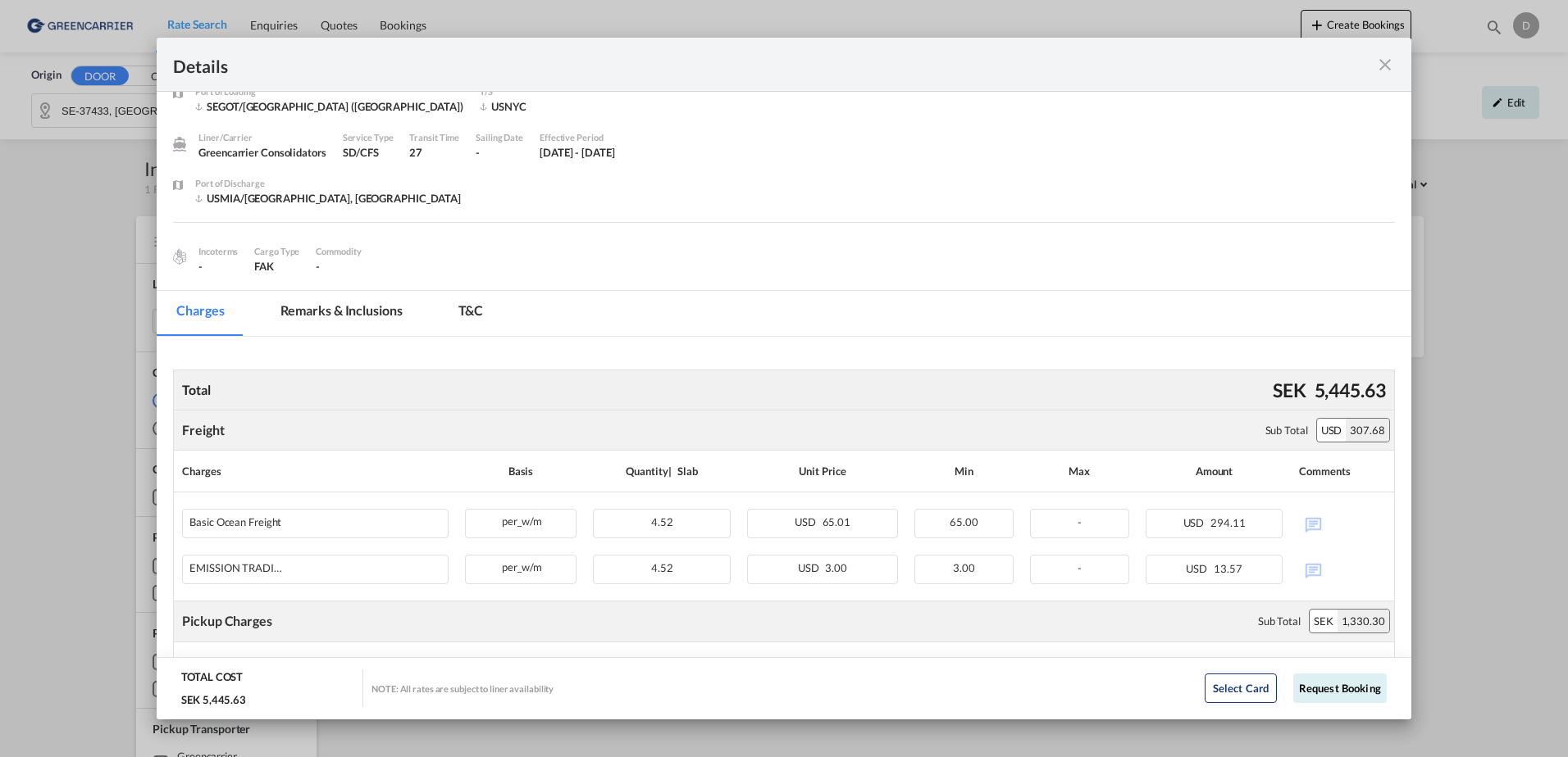
click at [1389, 56] on md-icon "icon-close fg-AAA8AD m-0 cursor" at bounding box center [1386, 65] width 20 height 20
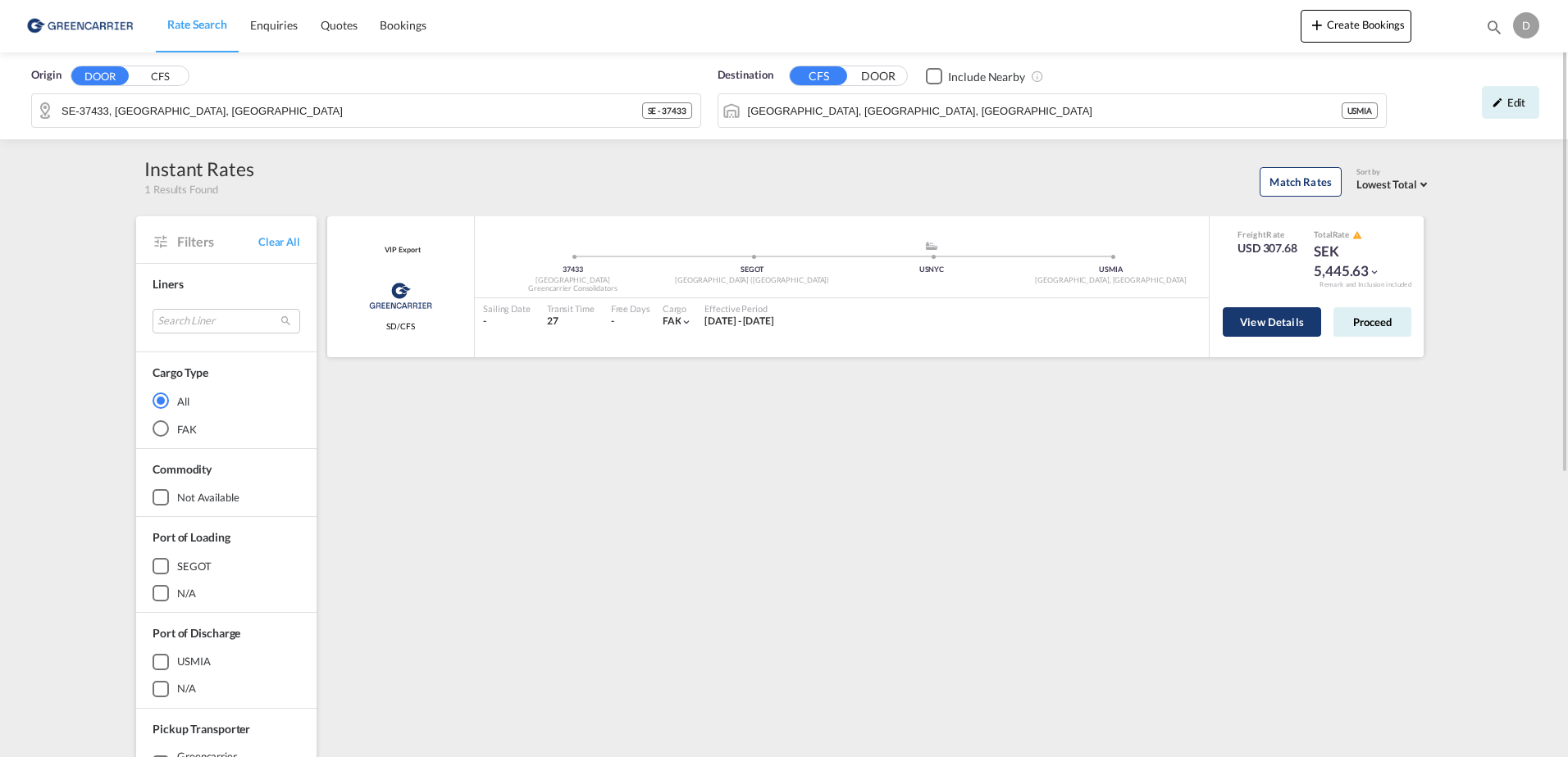
click at [1269, 323] on button "View Details" at bounding box center [1272, 322] width 99 height 30
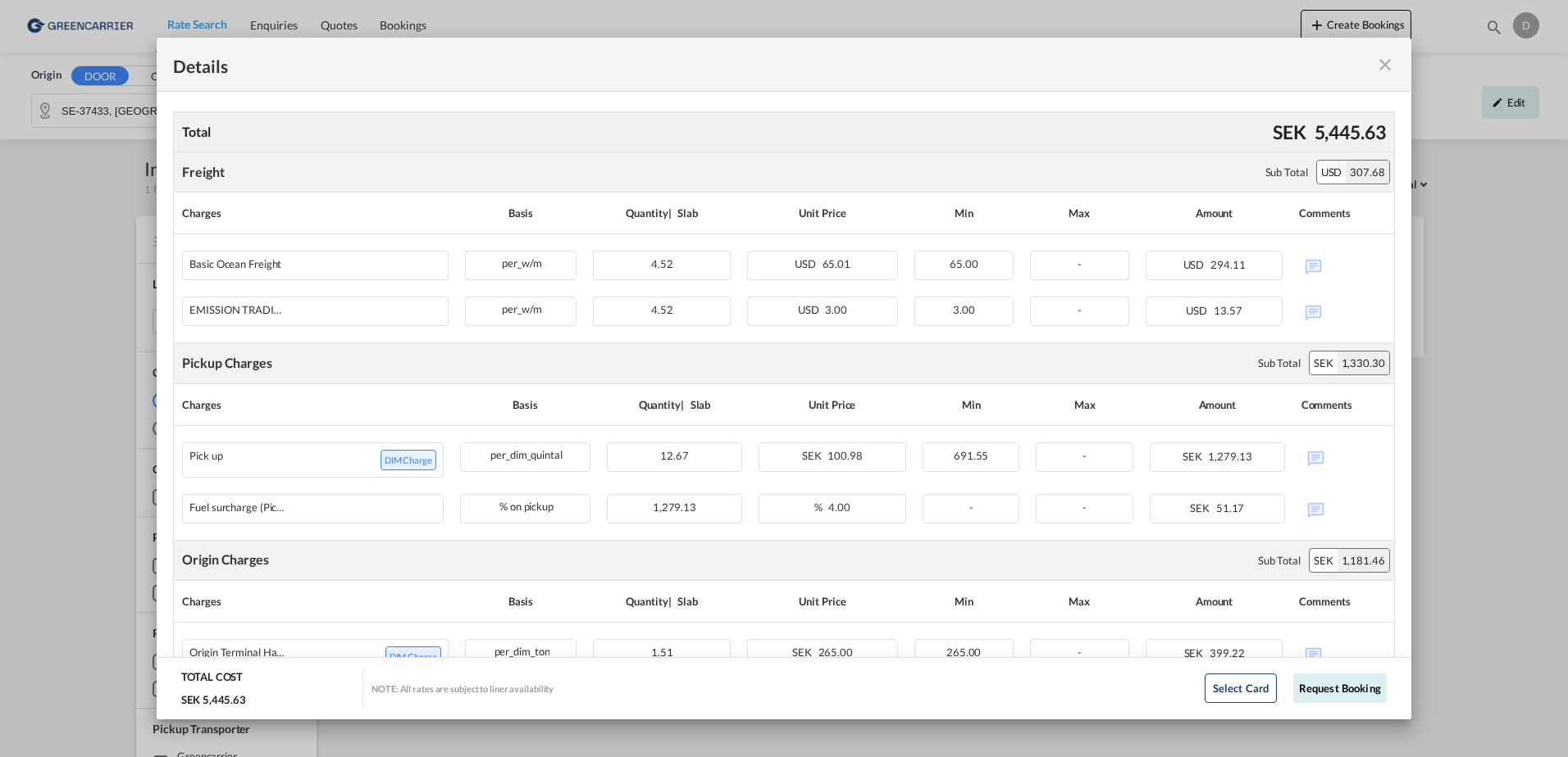
scroll to position [410, 0]
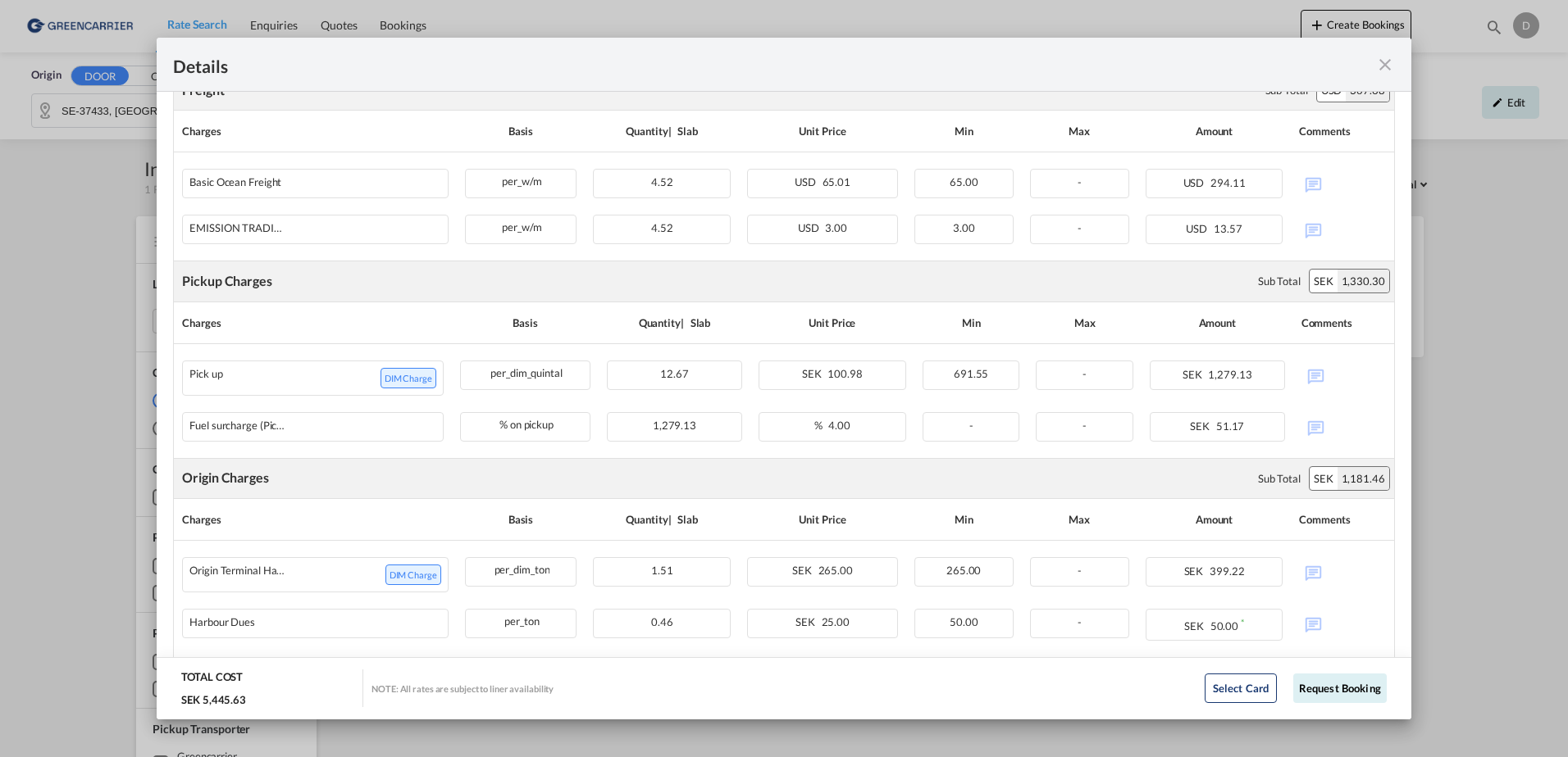
drag, startPoint x: 1379, startPoint y: 70, endPoint x: 1394, endPoint y: 53, distance: 22.7
click at [1379, 70] on md-icon "icon-close fg-AAA8AD m-0 cursor" at bounding box center [1386, 65] width 20 height 20
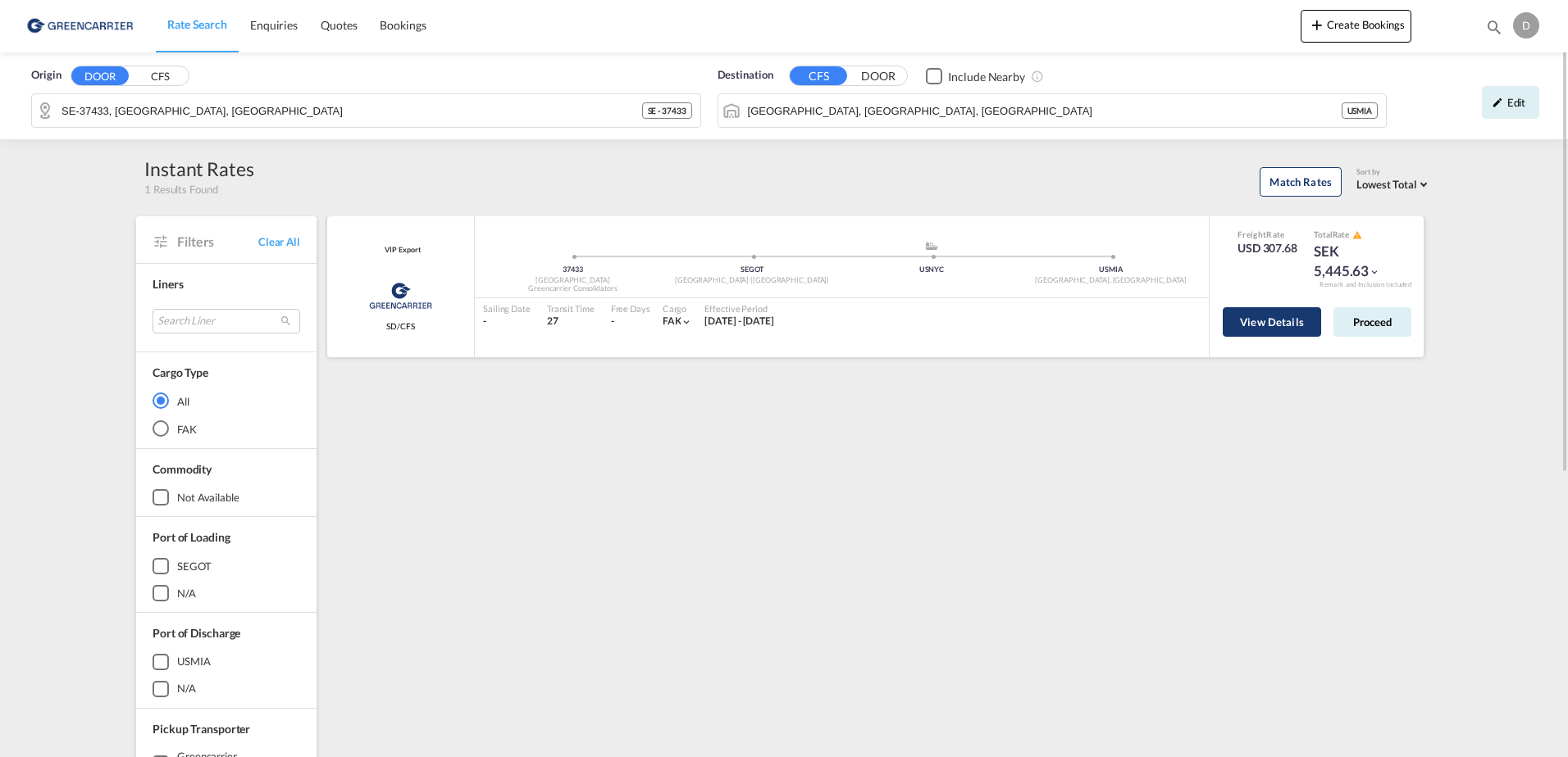
click at [1250, 328] on button "View Details" at bounding box center [1272, 322] width 99 height 30
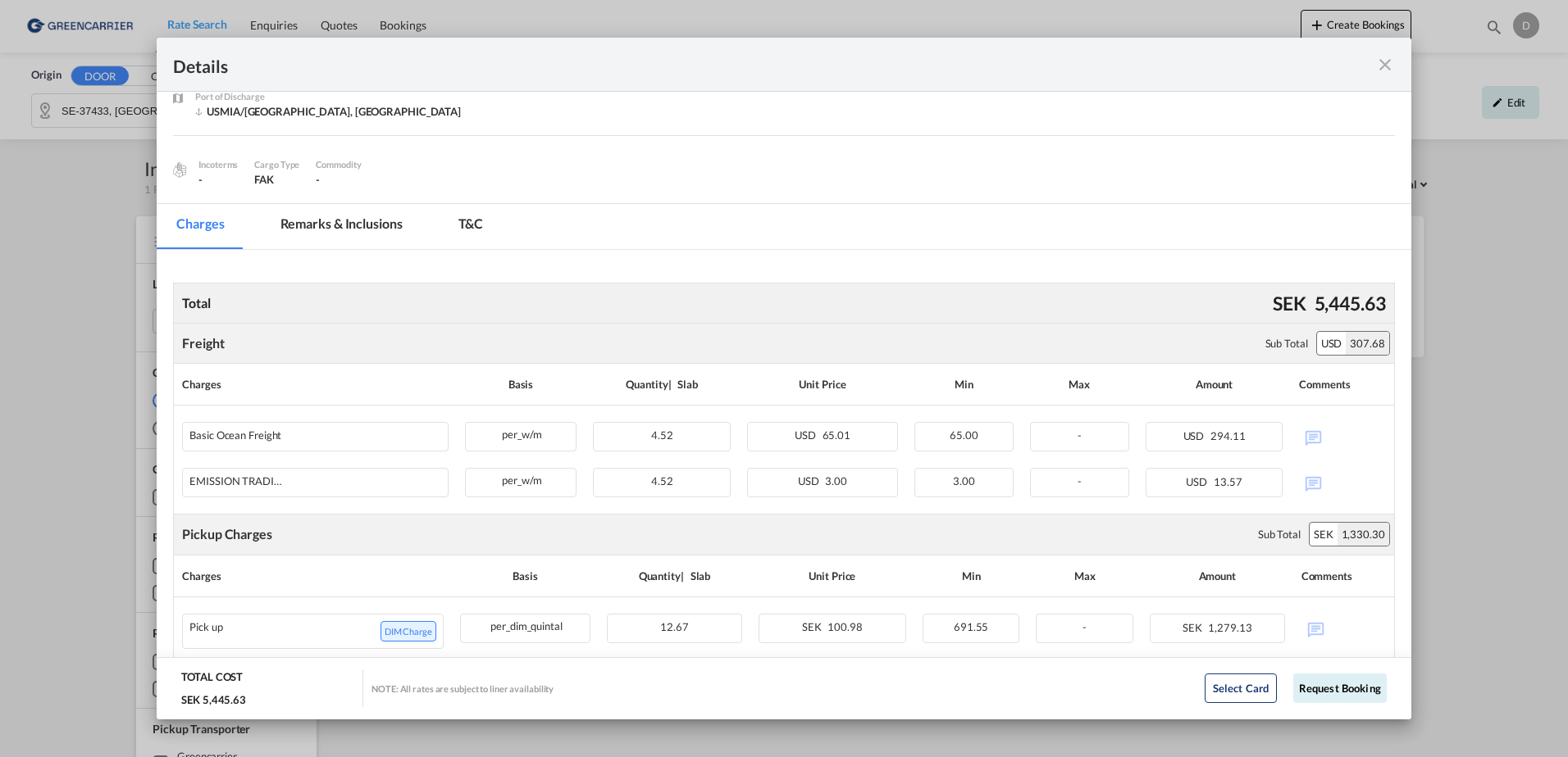
scroll to position [164, 0]
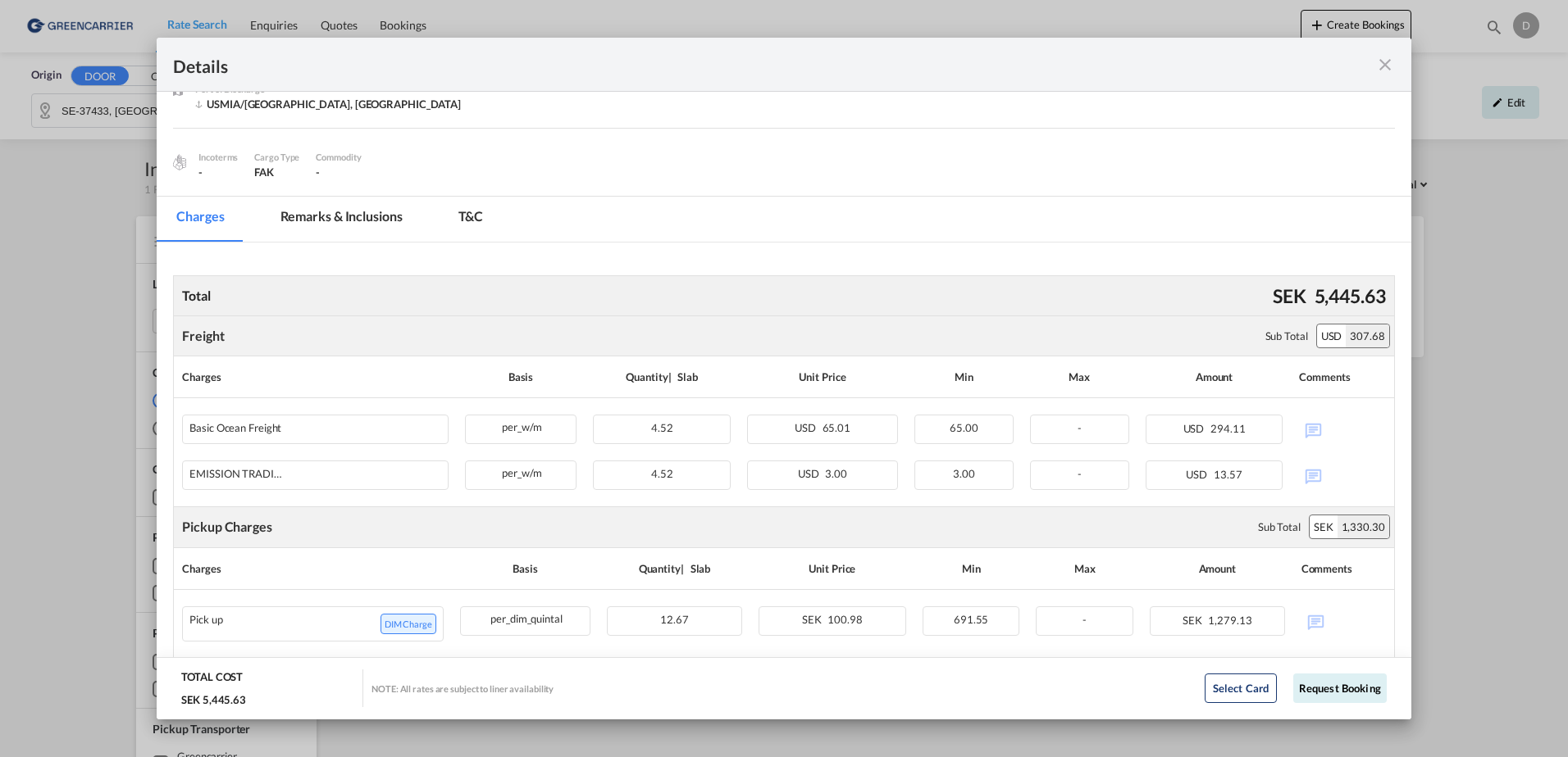
click at [1385, 73] on md-icon "icon-close fg-AAA8AD m-0 cursor" at bounding box center [1386, 65] width 20 height 20
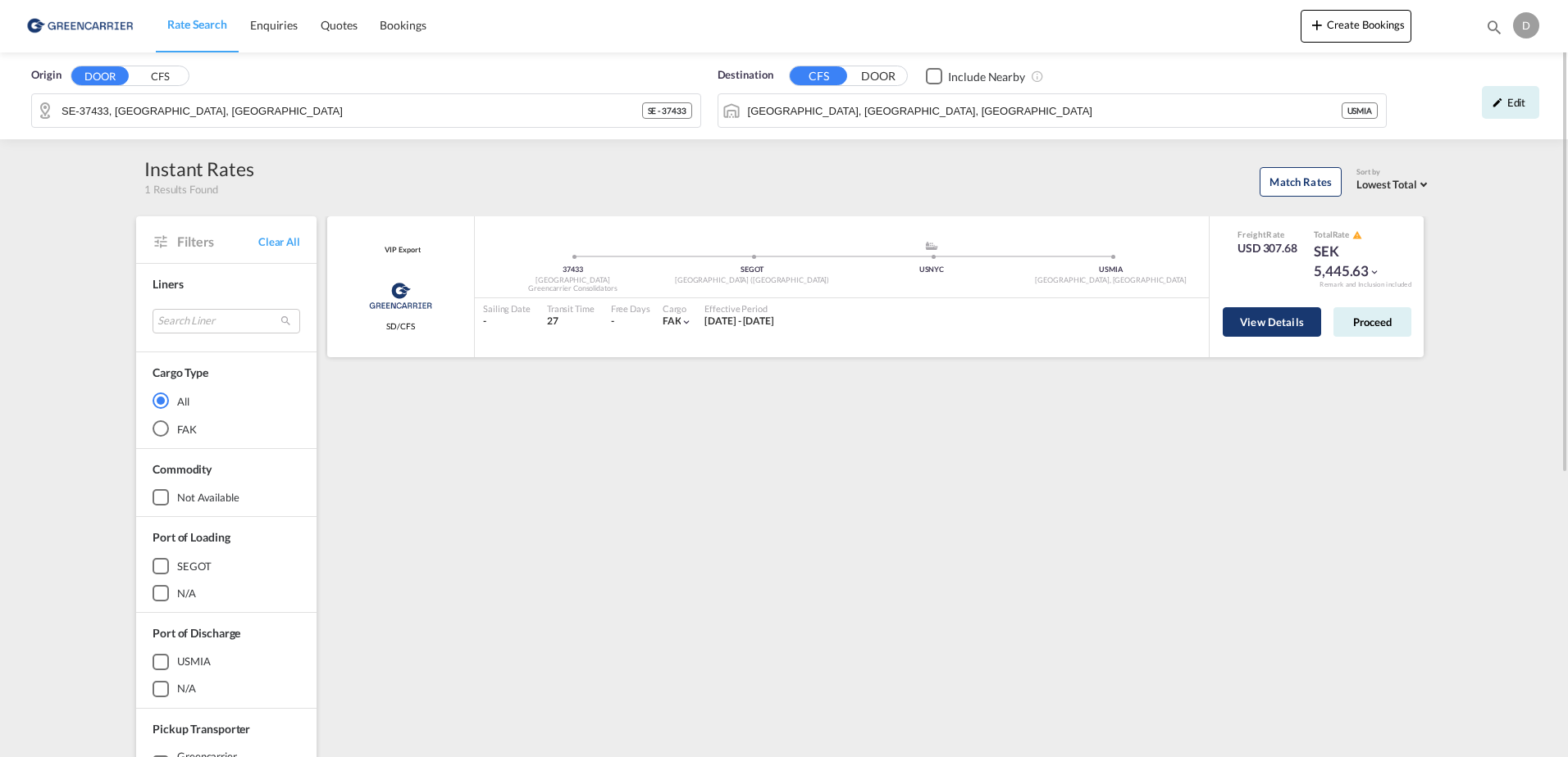
click at [1270, 329] on button "View Details" at bounding box center [1272, 322] width 99 height 30
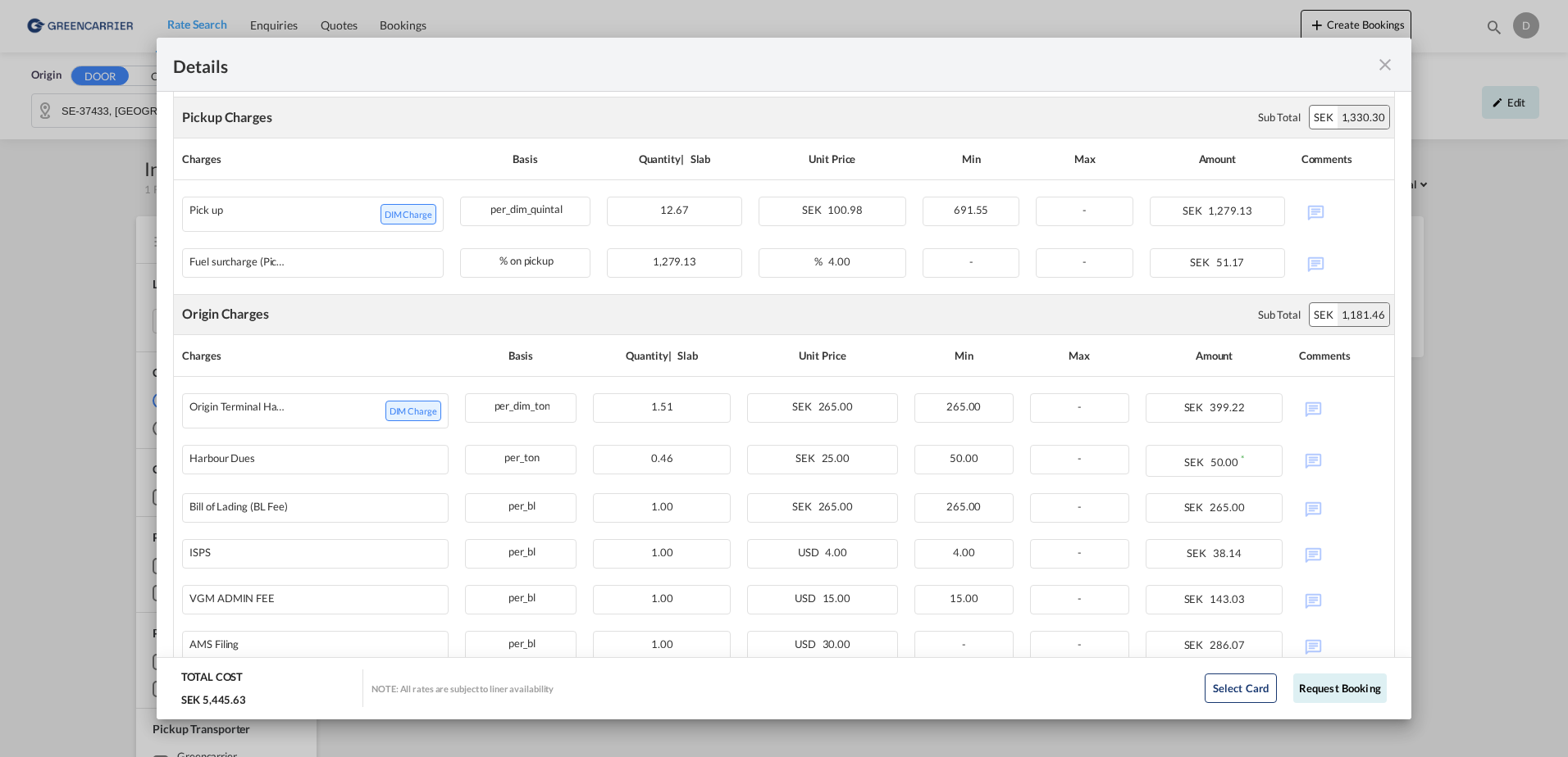
scroll to position [644, 0]
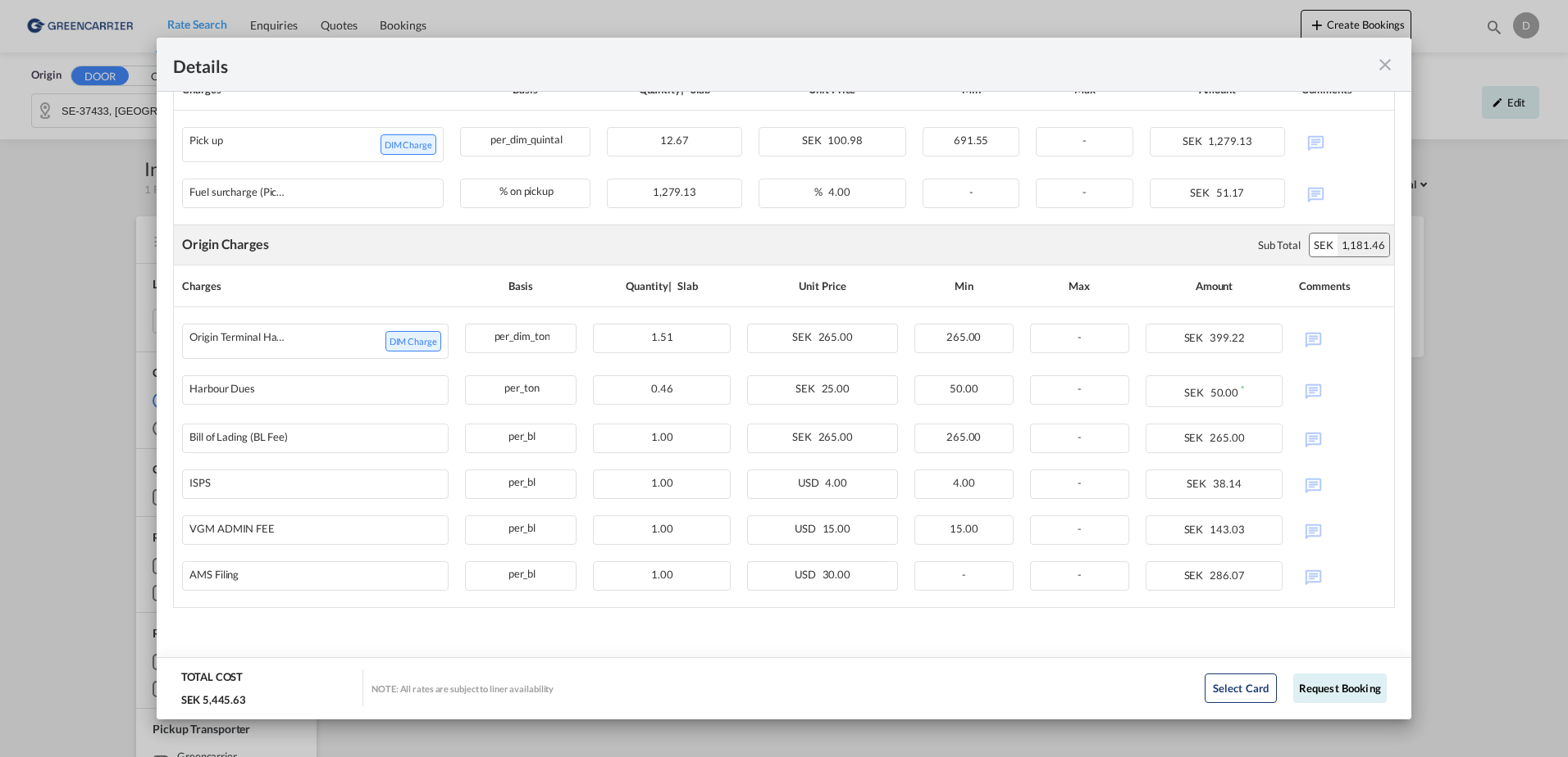
click at [1381, 66] on md-icon "icon-close fg-AAA8AD m-0 cursor" at bounding box center [1386, 65] width 20 height 20
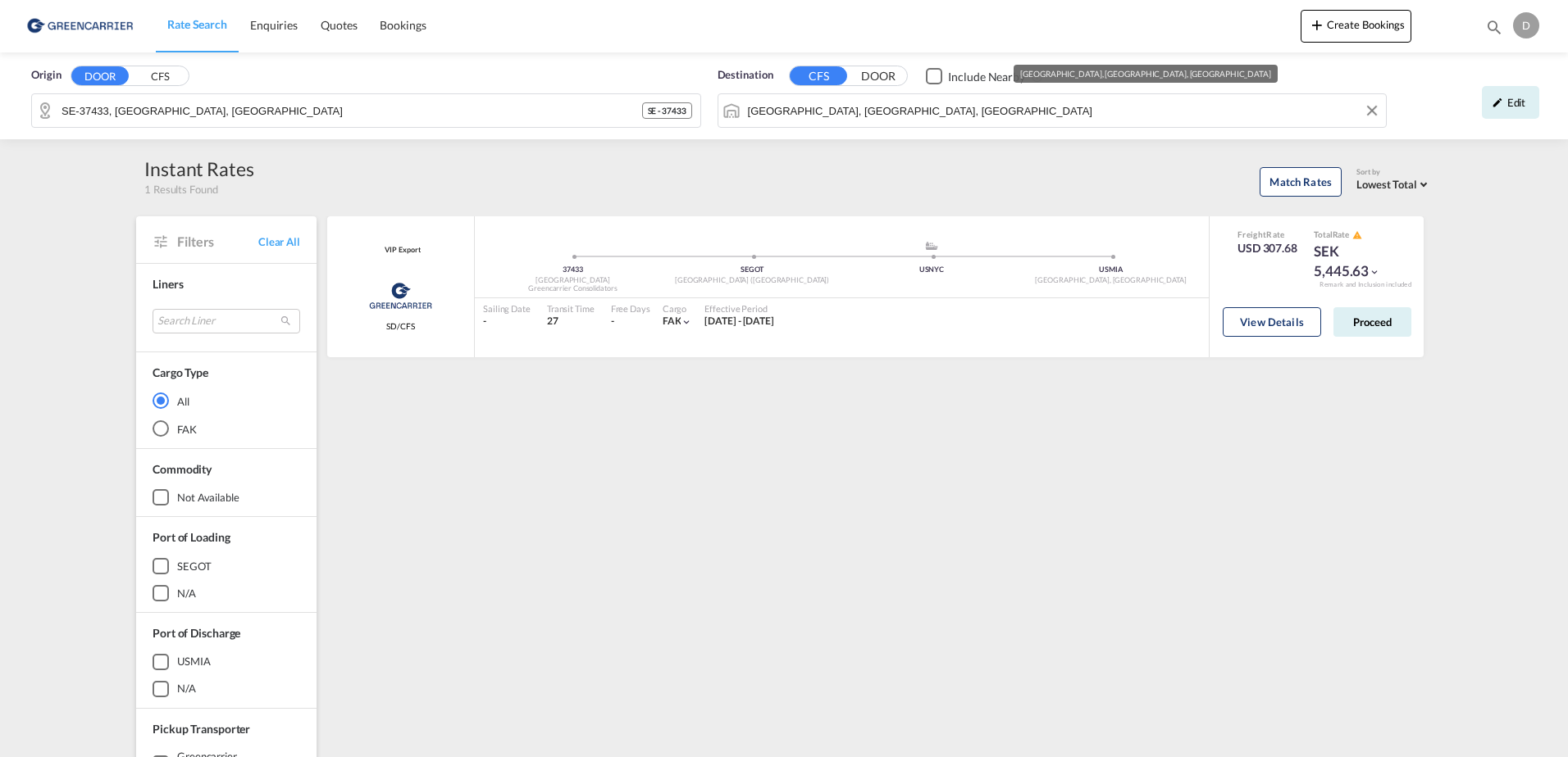
click at [555, 104] on div "Origin DOOR CFS SE-37433, Karlshamn, Blekinge SE - 37433 Destination CFS DOOR I…" at bounding box center [784, 96] width 1535 height 87
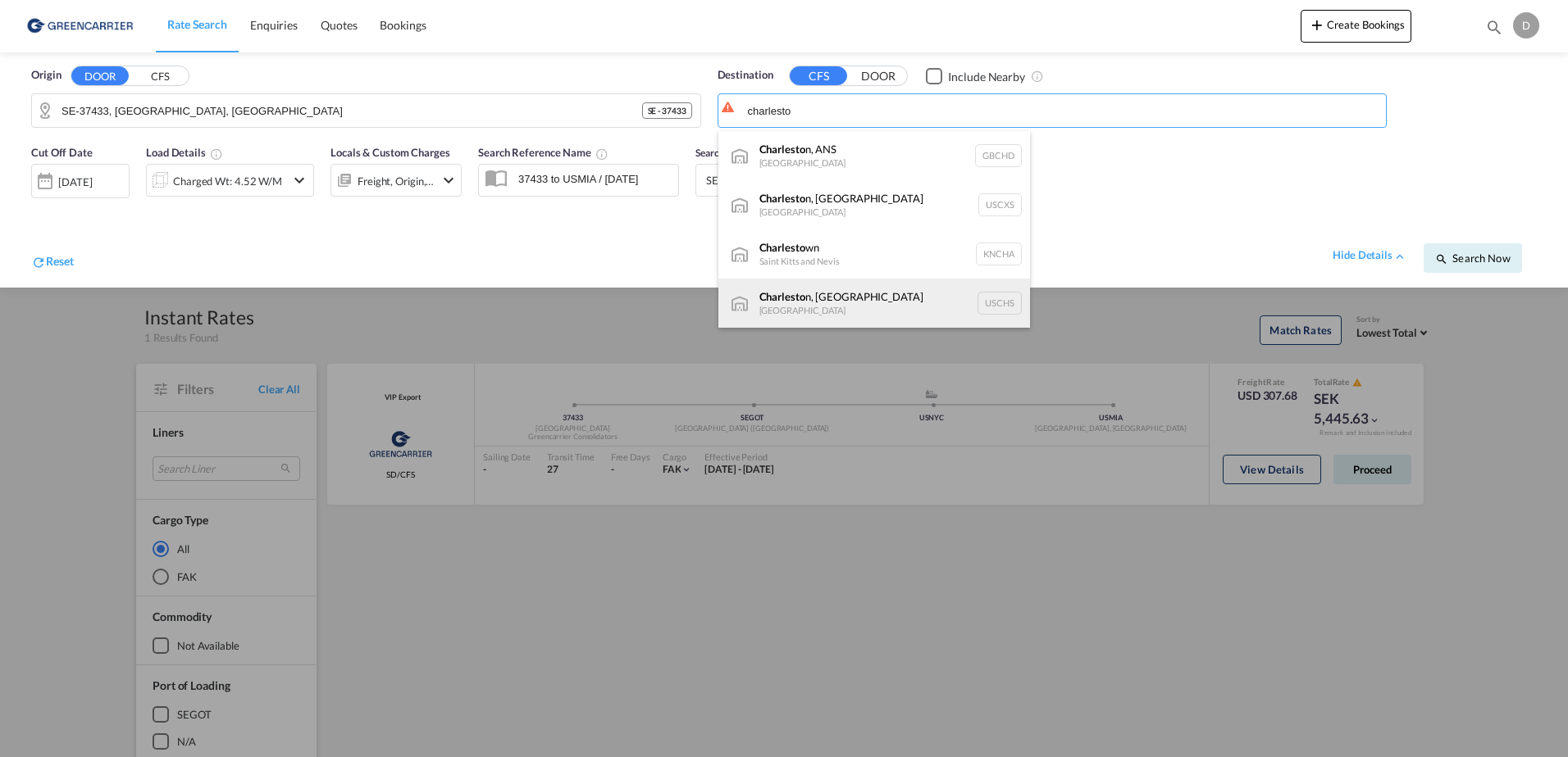
click at [845, 296] on div "Charlesto n, SC United States USCHS" at bounding box center [875, 304] width 312 height 49
type input "Charleston, SC, USCHS"
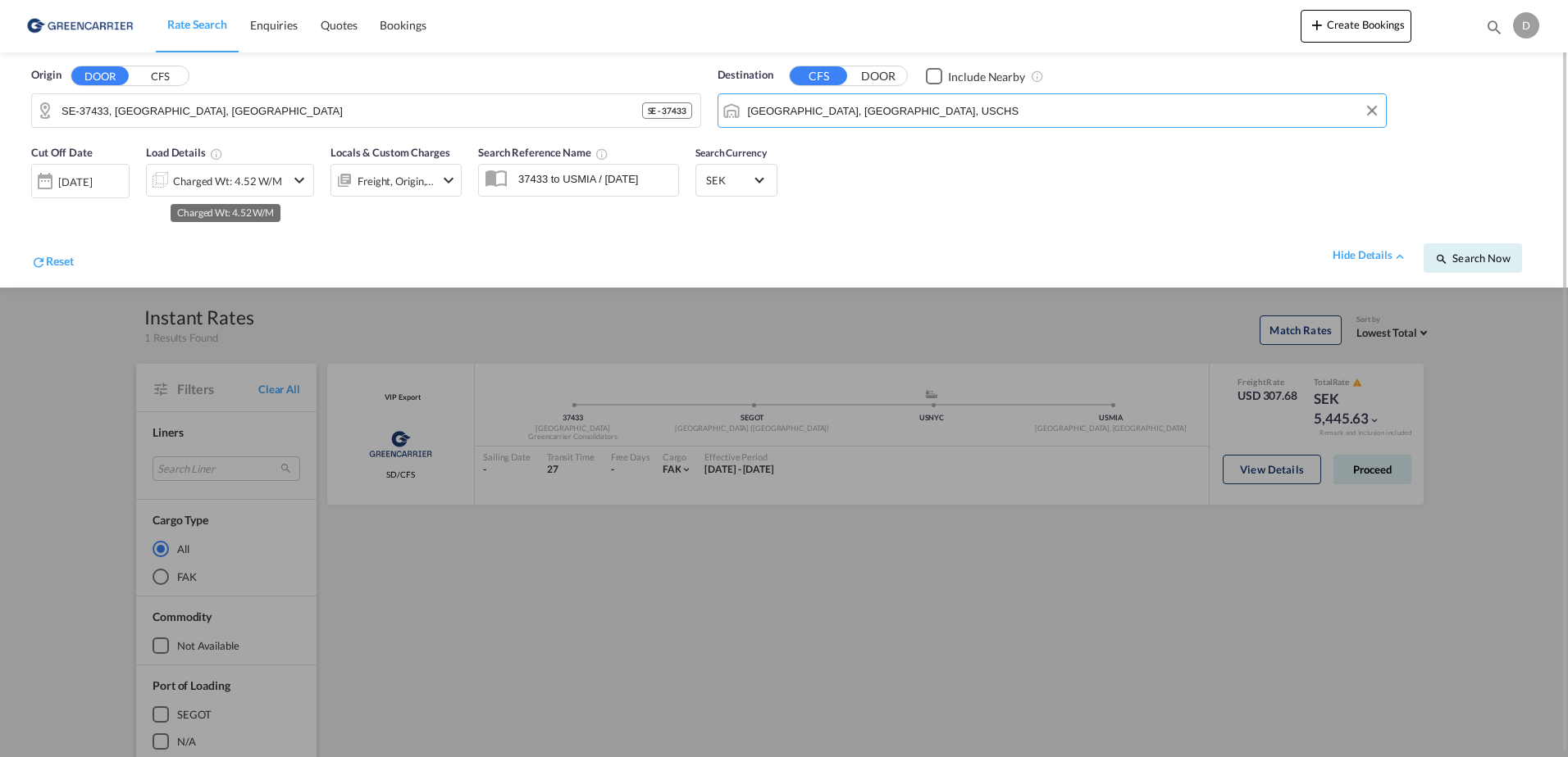
click at [270, 178] on div "Charged Wt: 4.52 W/M" at bounding box center [227, 180] width 109 height 23
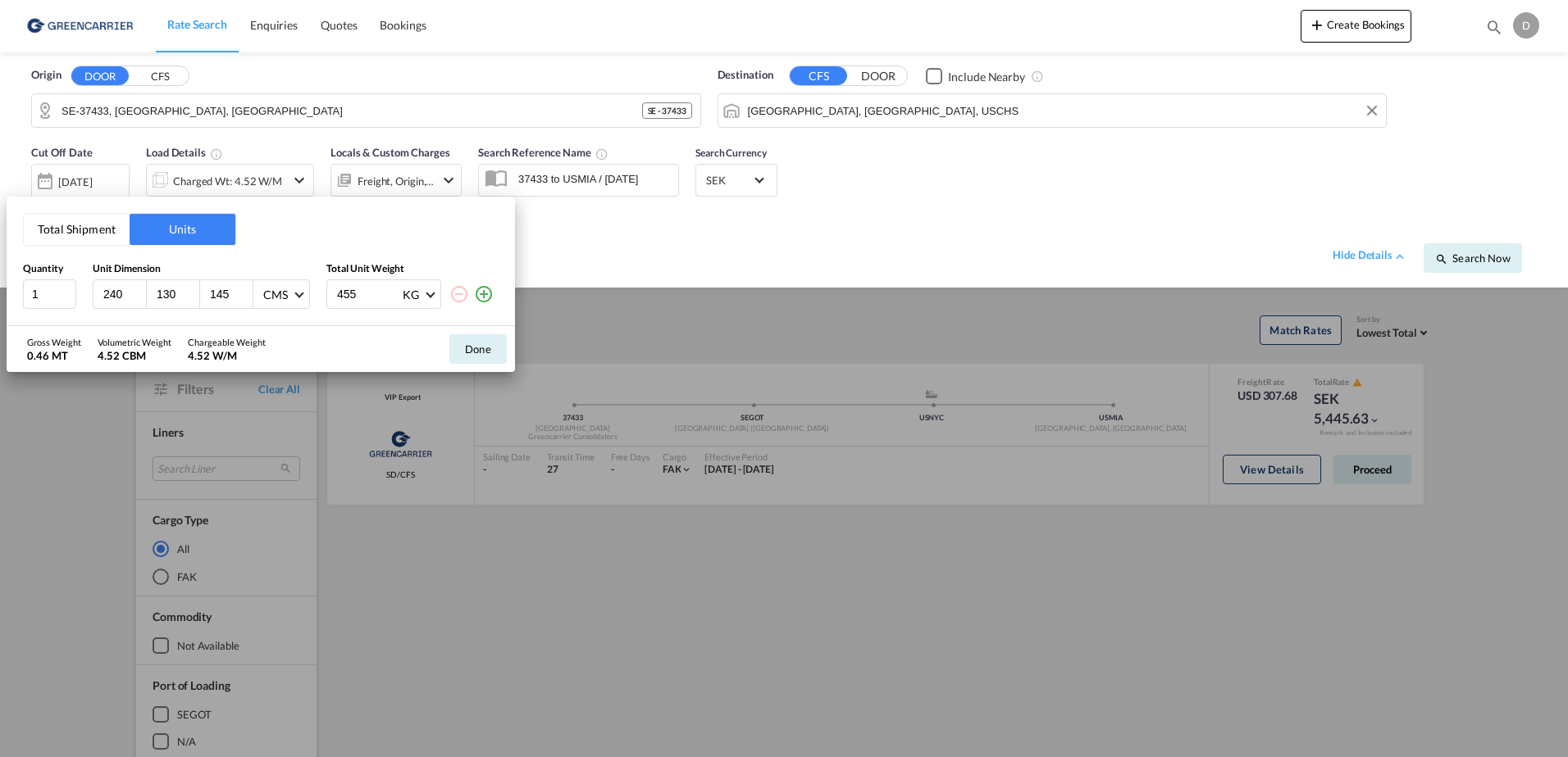
click at [179, 290] on input "130" at bounding box center [177, 294] width 44 height 15
type input "160"
drag, startPoint x: 232, startPoint y: 293, endPoint x: 52, endPoint y: 290, distance: 180.0
click at [57, 290] on div "1 240 160 145 CMS CMS Inches 455 KG KG LB" at bounding box center [260, 295] width 475 height 30
type input "170"
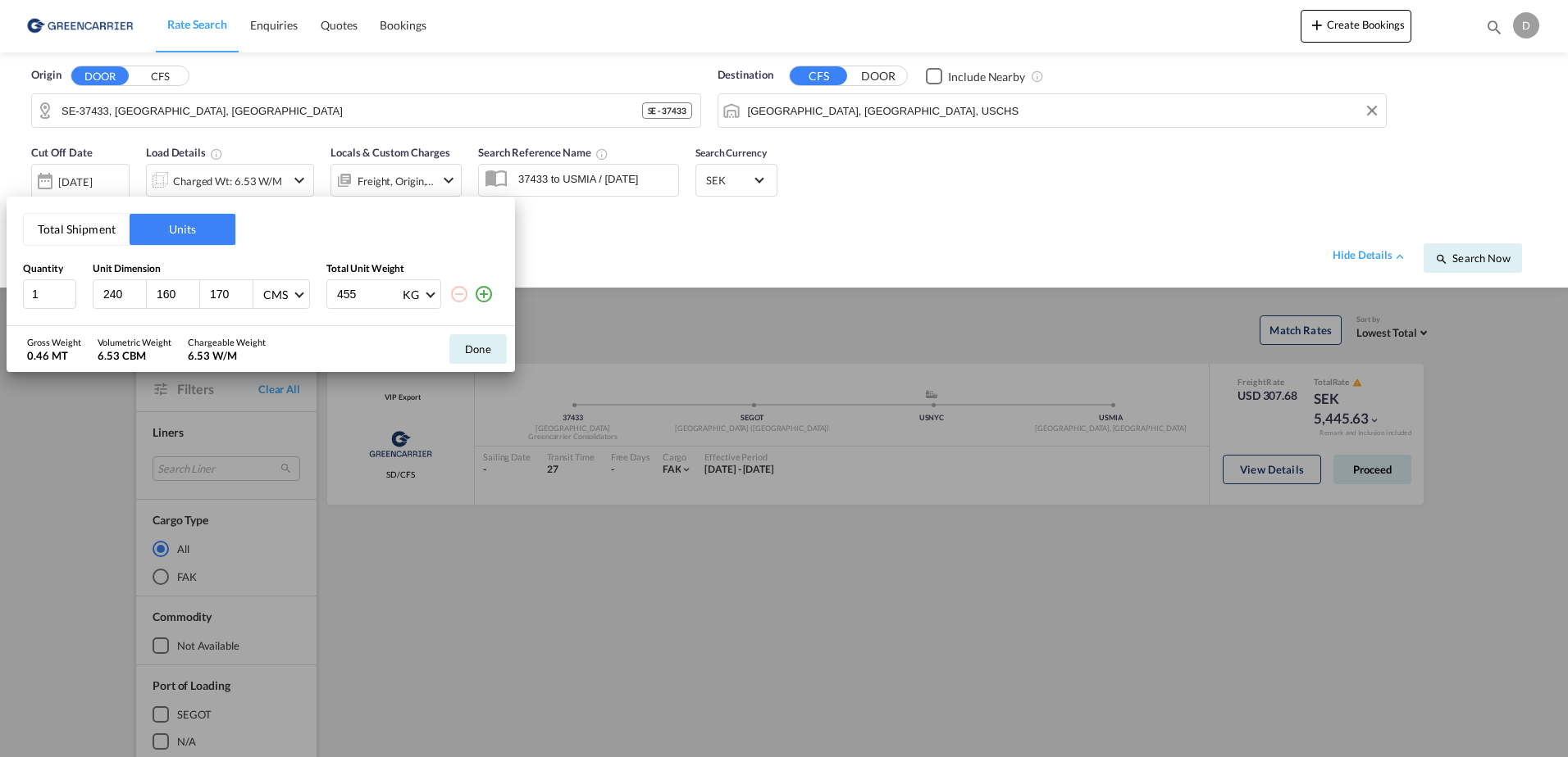
drag, startPoint x: 134, startPoint y: 295, endPoint x: 87, endPoint y: 295, distance: 47.0
click at [102, 295] on div "1 240 160 170 CMS CMS Inches 455 KG KG LB" at bounding box center [260, 295] width 475 height 30
type input "635"
click at [477, 344] on button "Done" at bounding box center [478, 349] width 57 height 30
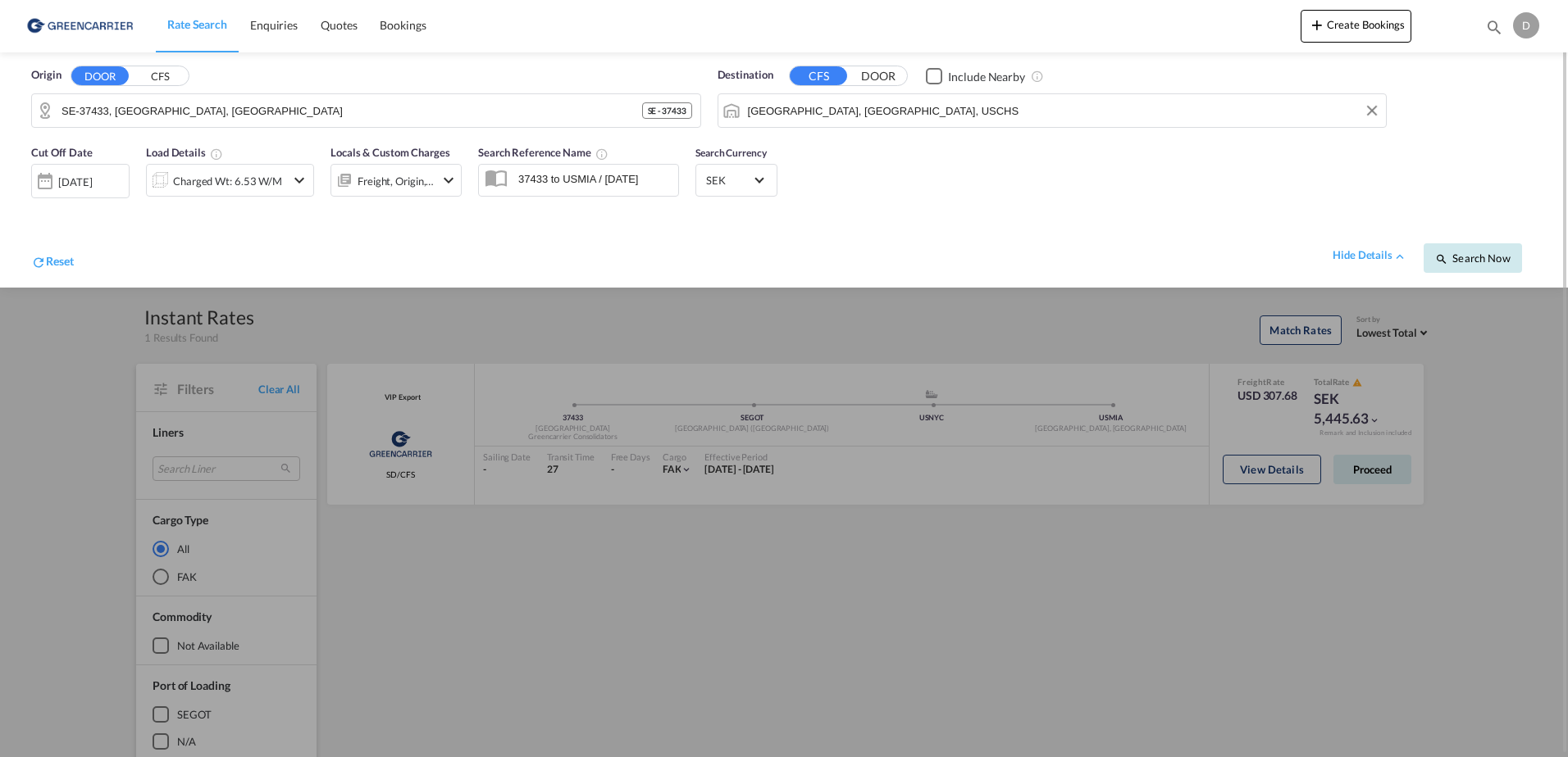
click at [1450, 262] on span "Search Now" at bounding box center [1472, 257] width 75 height 13
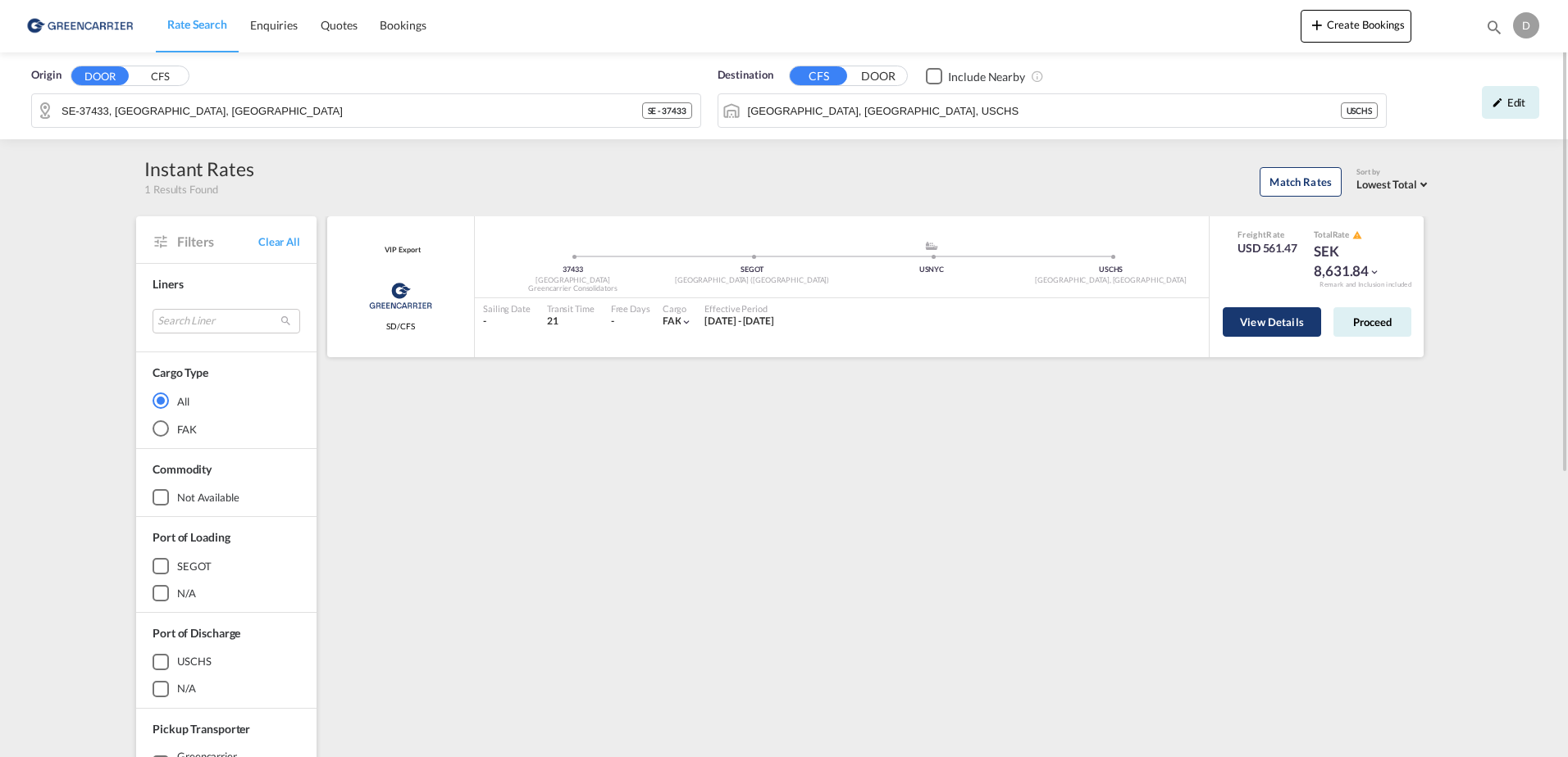
click at [1290, 327] on button "View Details" at bounding box center [1272, 322] width 99 height 30
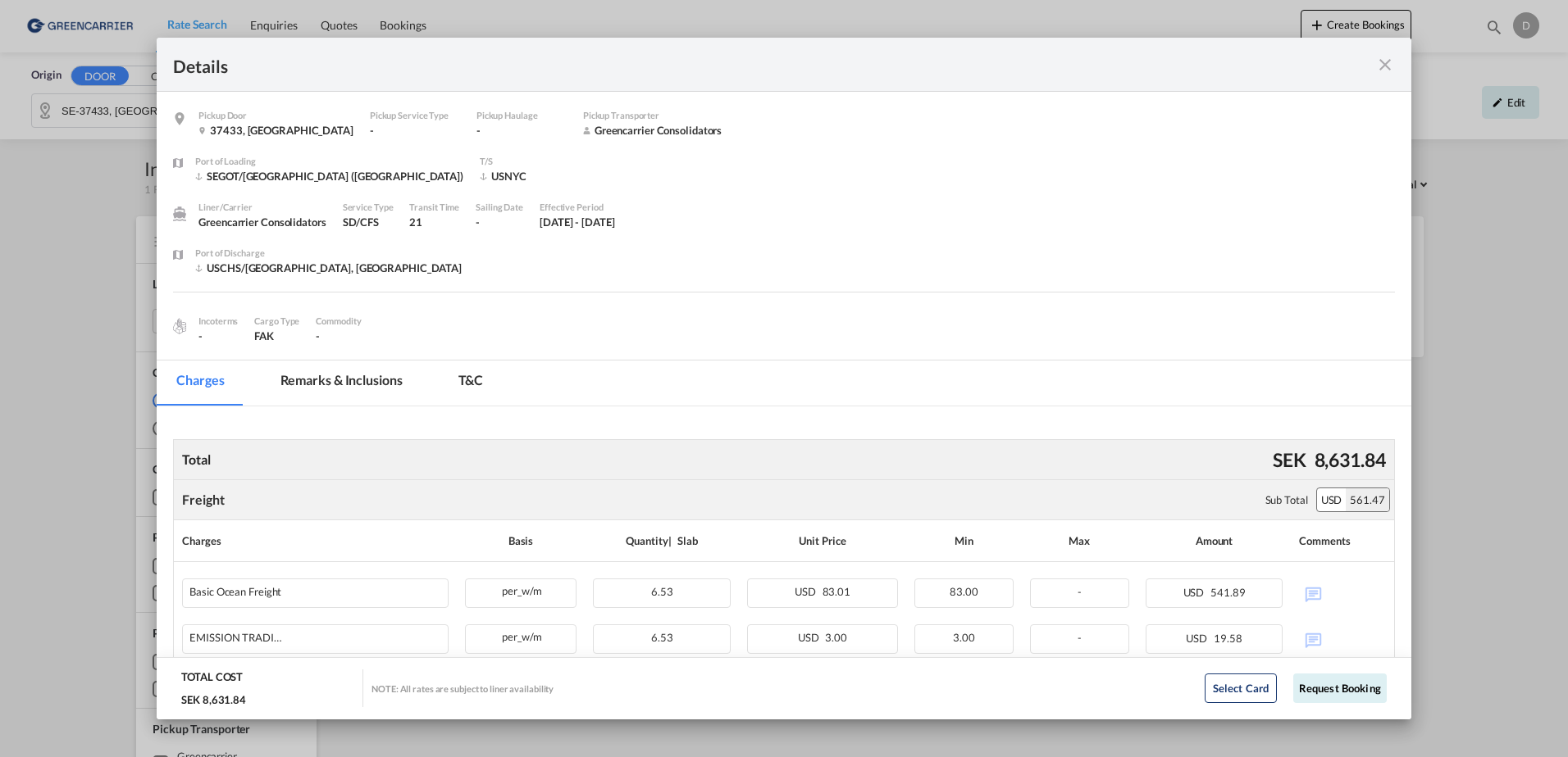
click at [110, 272] on div "Details Pickup Door 37433, Sweden Pickup Service Type - Pickup Haulage - Pickup…" at bounding box center [784, 378] width 1568 height 757
click at [1396, 70] on div "Details" at bounding box center [784, 64] width 1254 height 54
click at [1379, 66] on md-icon "icon-close fg-AAA8AD m-0 cursor" at bounding box center [1386, 65] width 20 height 20
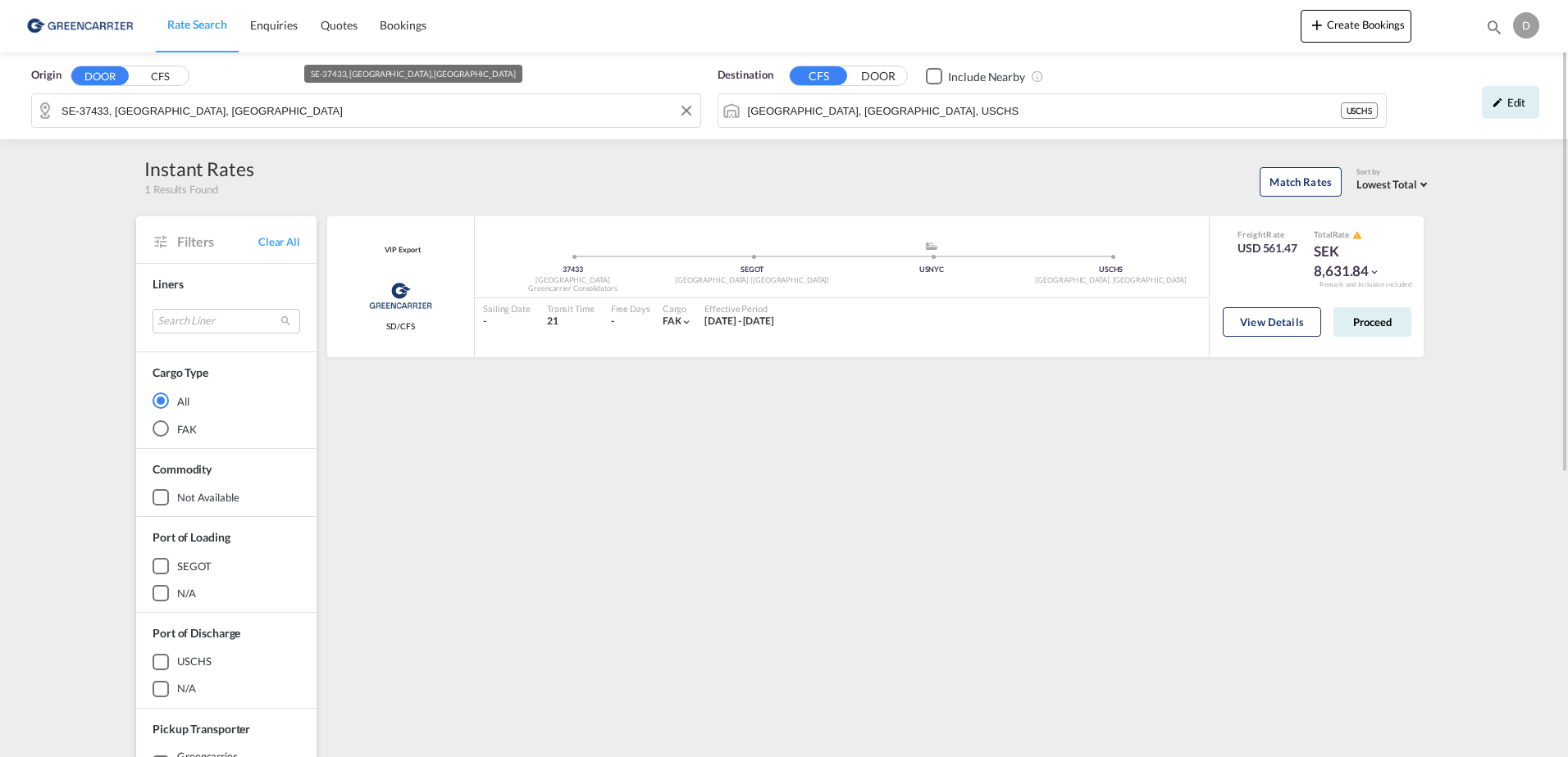
click at [269, 114] on input "SE-37433, Karlshamn, Blekinge" at bounding box center [377, 110] width 631 height 25
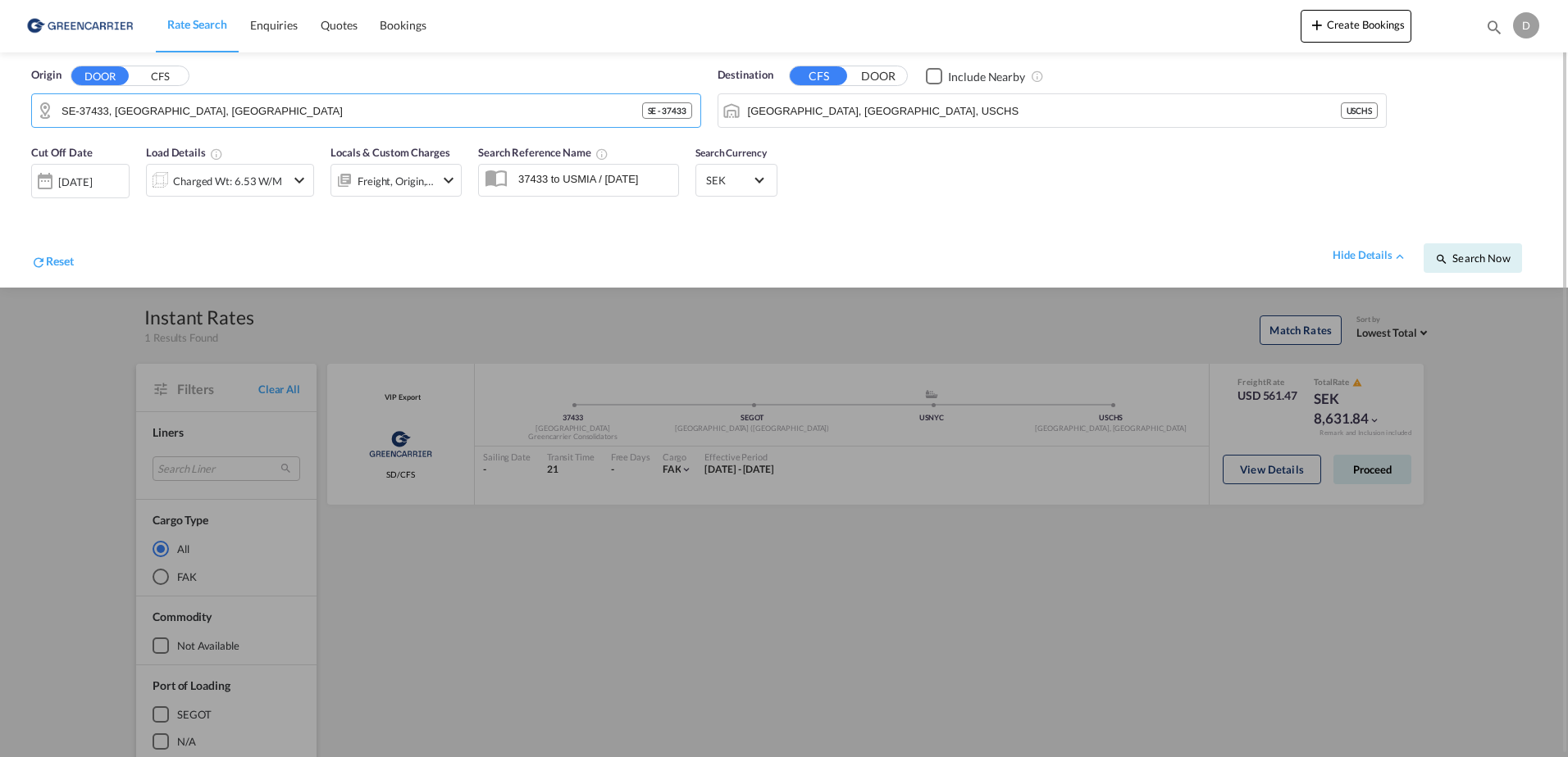
click at [421, 126] on md-autocomplete-wrap "SE-37433, Karlshamn, Blekinge" at bounding box center [352, 114] width 582 height 33
click at [1465, 261] on span "Search Now" at bounding box center [1472, 257] width 75 height 13
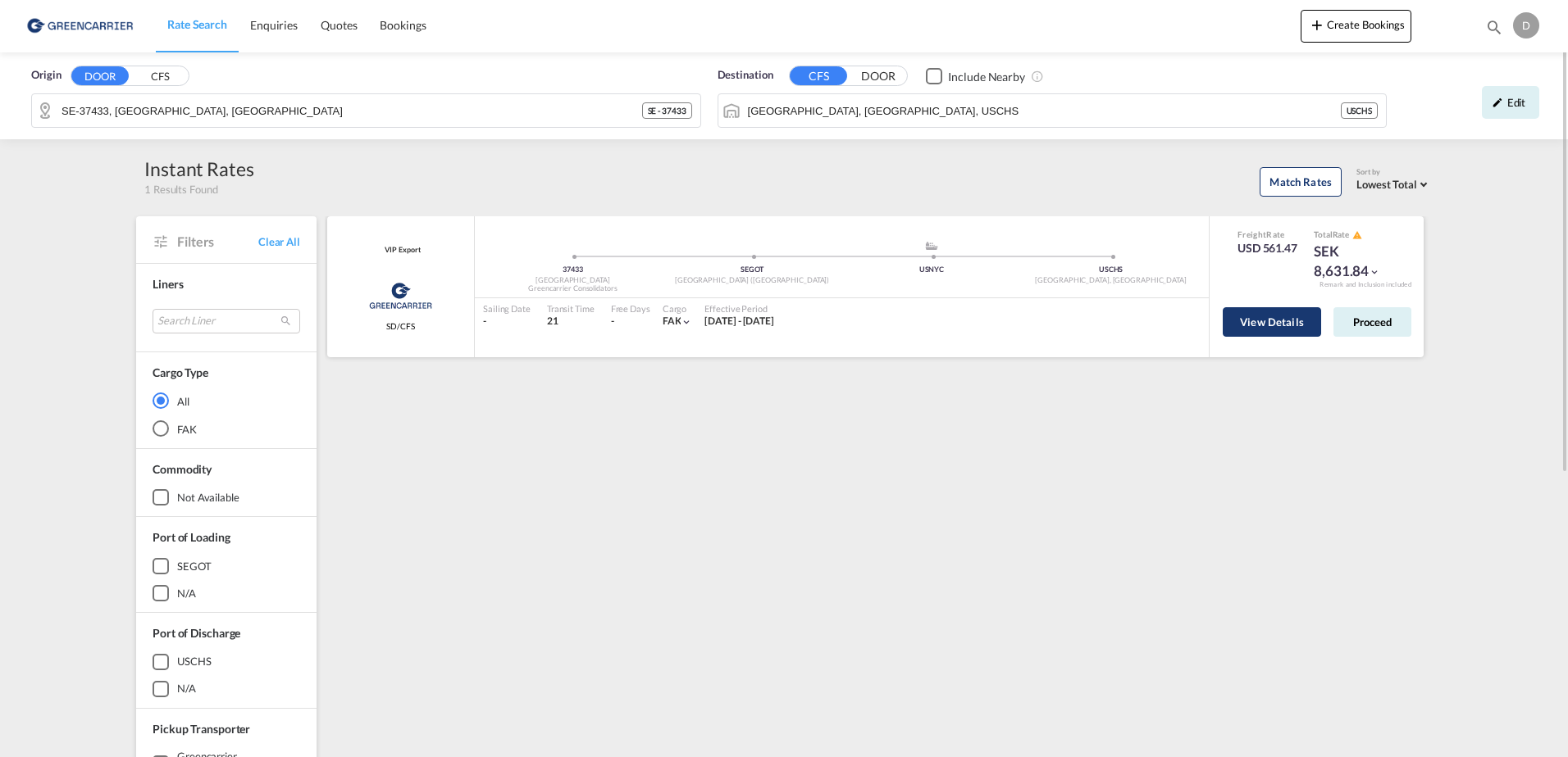
click at [1273, 336] on button "View Details" at bounding box center [1272, 322] width 99 height 30
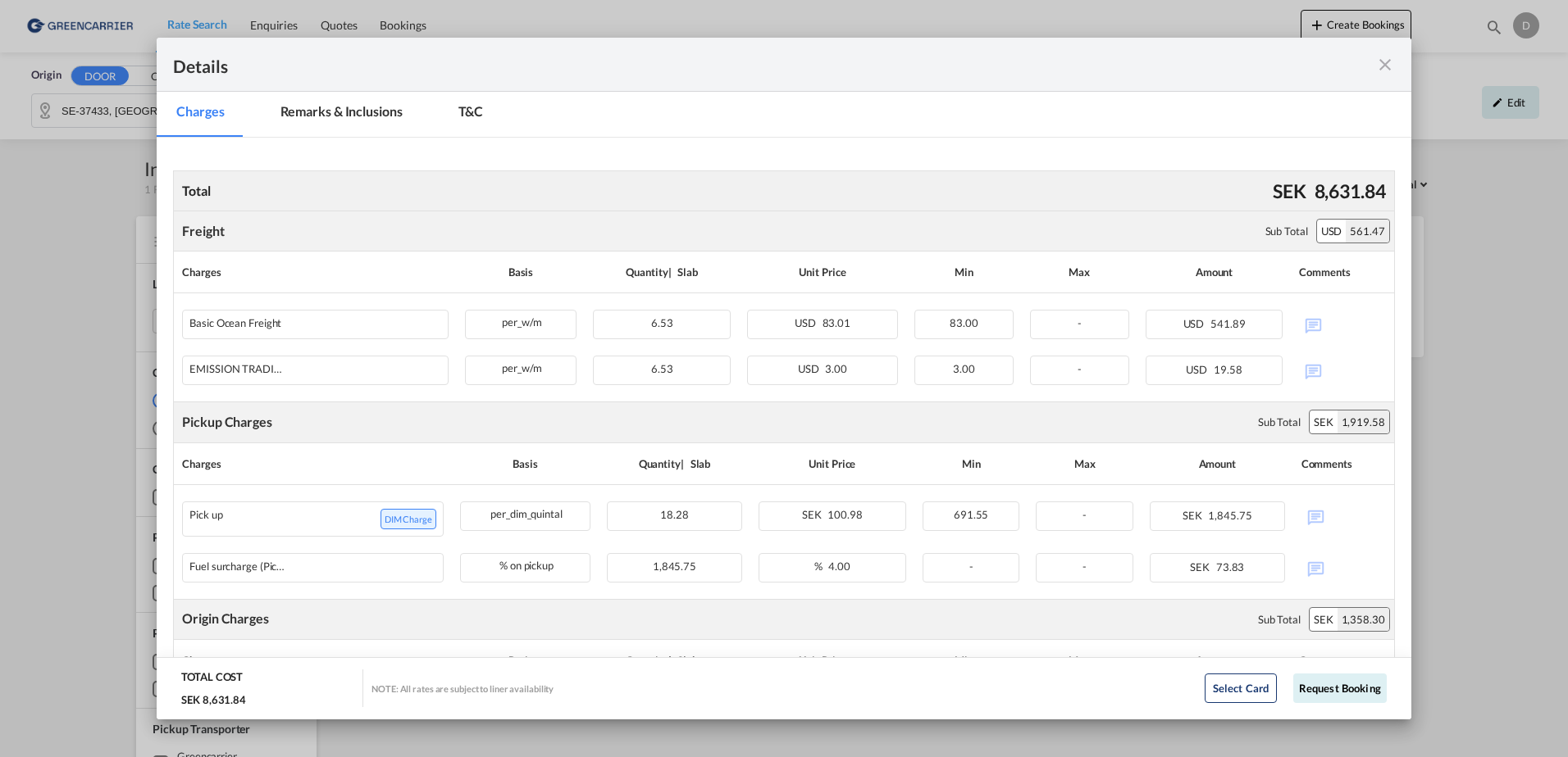
scroll to position [328, 0]
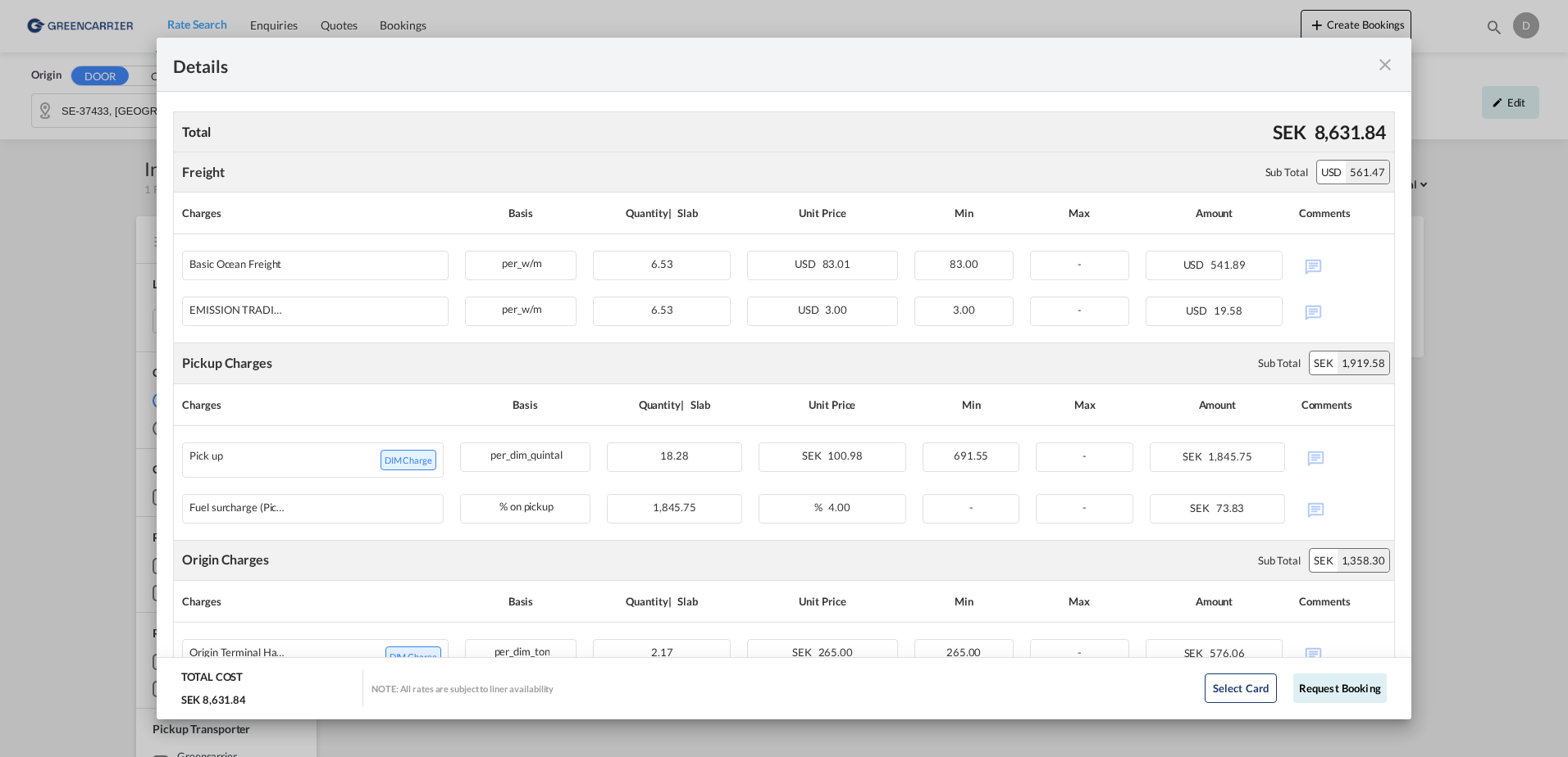
click at [1388, 68] on md-icon "icon-close fg-AAA8AD m-0 cursor" at bounding box center [1386, 65] width 20 height 20
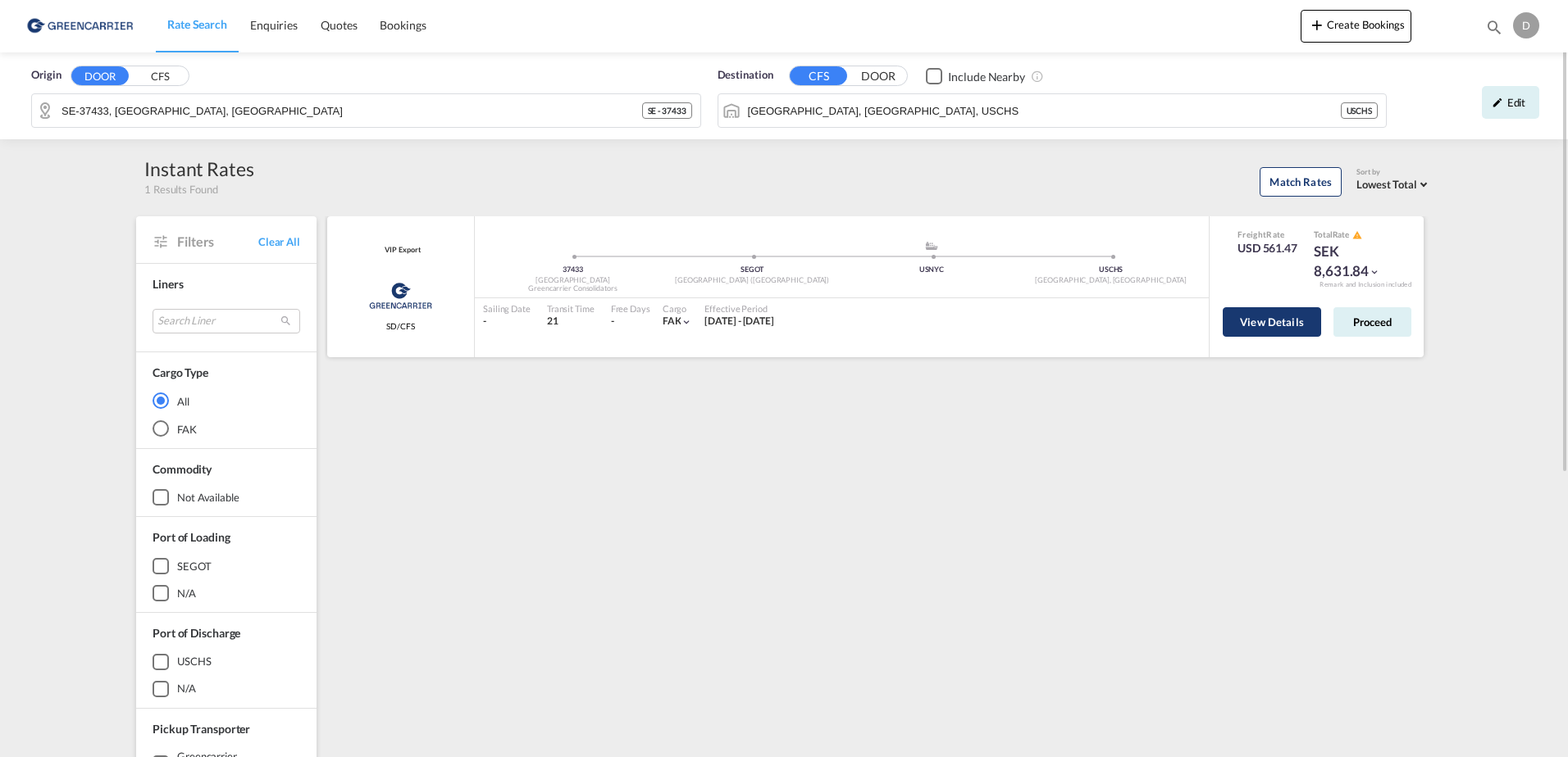
click at [1292, 317] on button "View Details" at bounding box center [1272, 322] width 99 height 30
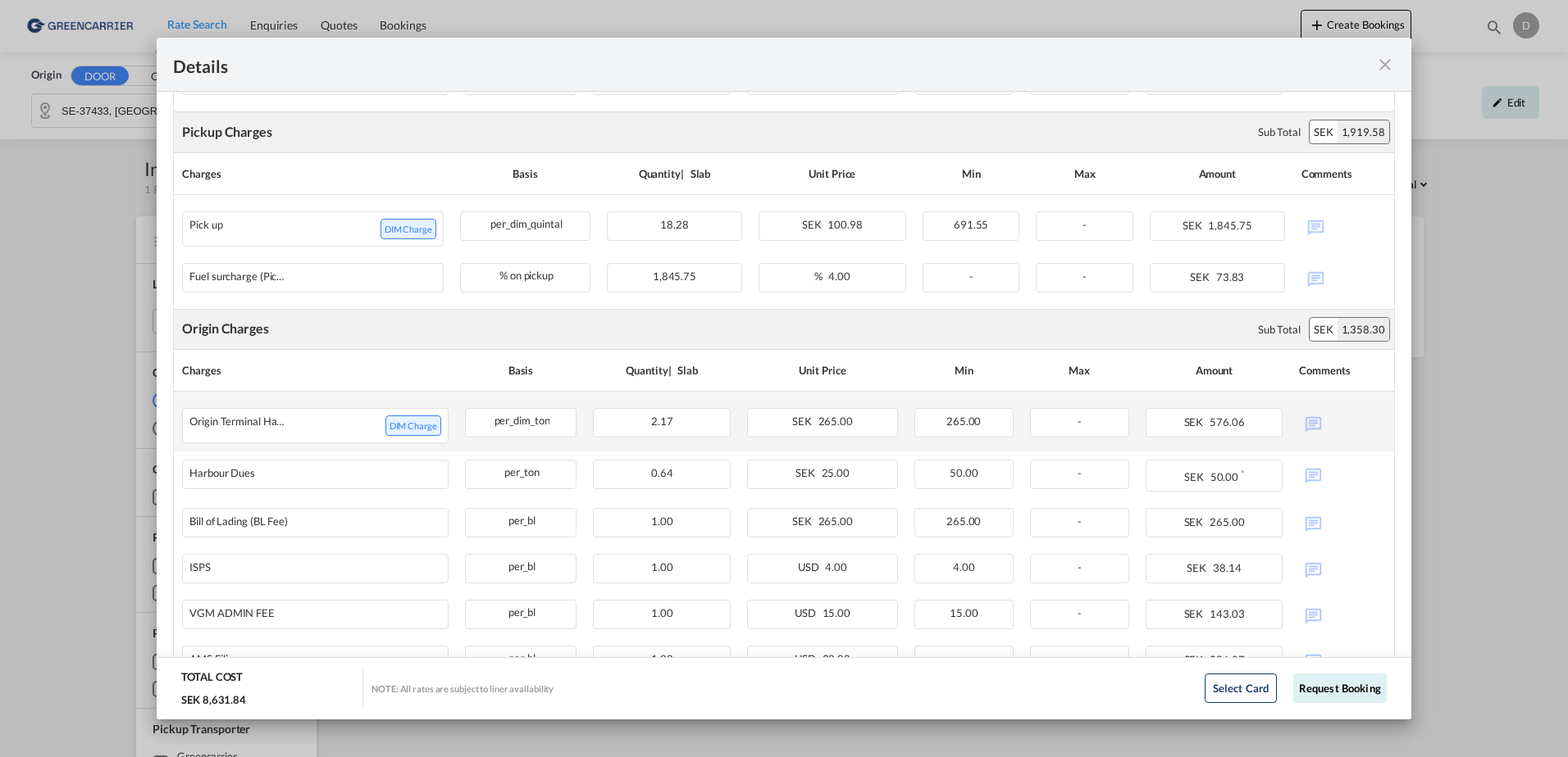
scroll to position [644, 0]
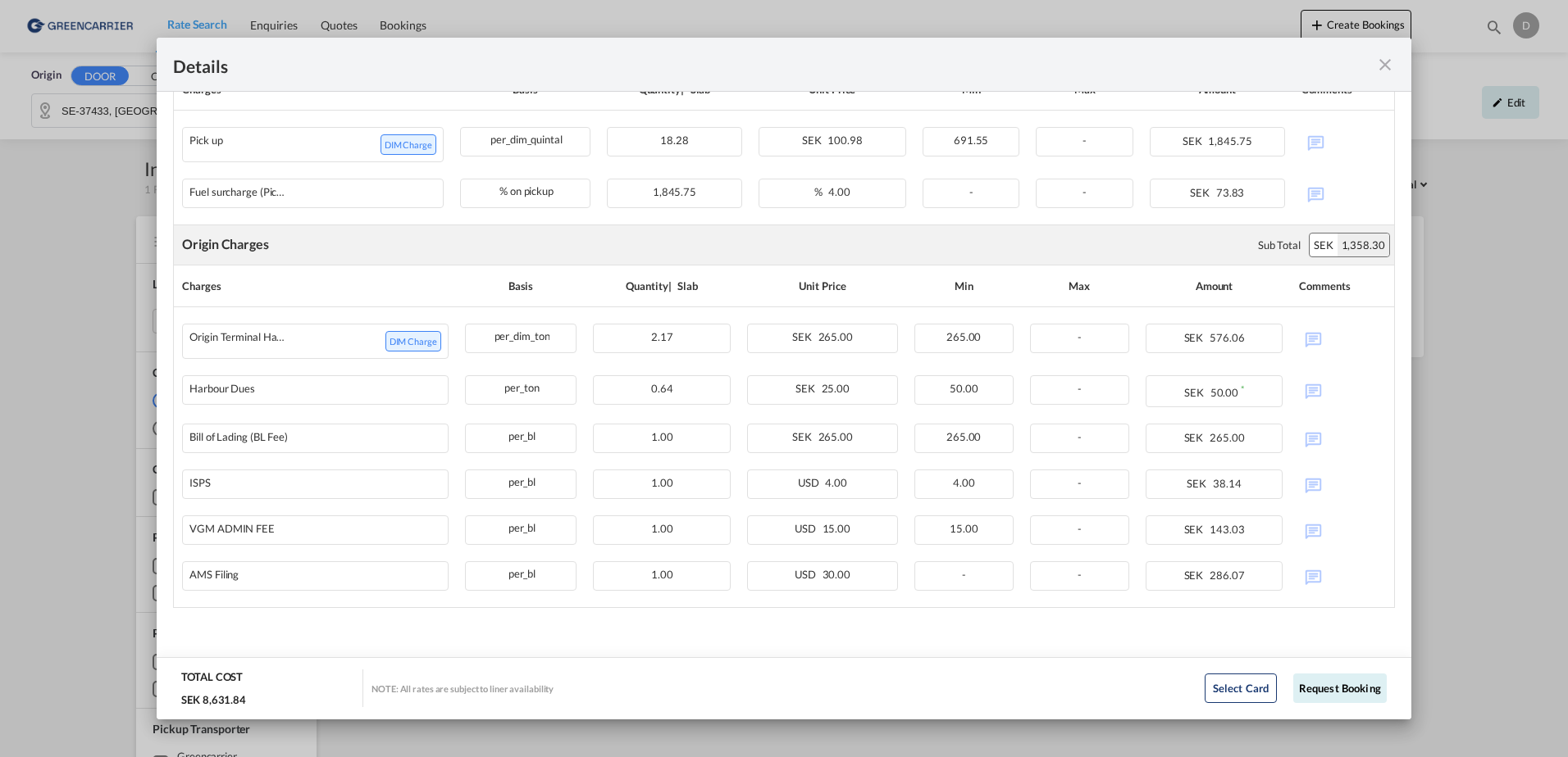
click at [1389, 76] on div "Details" at bounding box center [784, 64] width 1254 height 54
click at [1392, 62] on md-icon "icon-close fg-AAA8AD m-0 cursor" at bounding box center [1386, 65] width 20 height 20
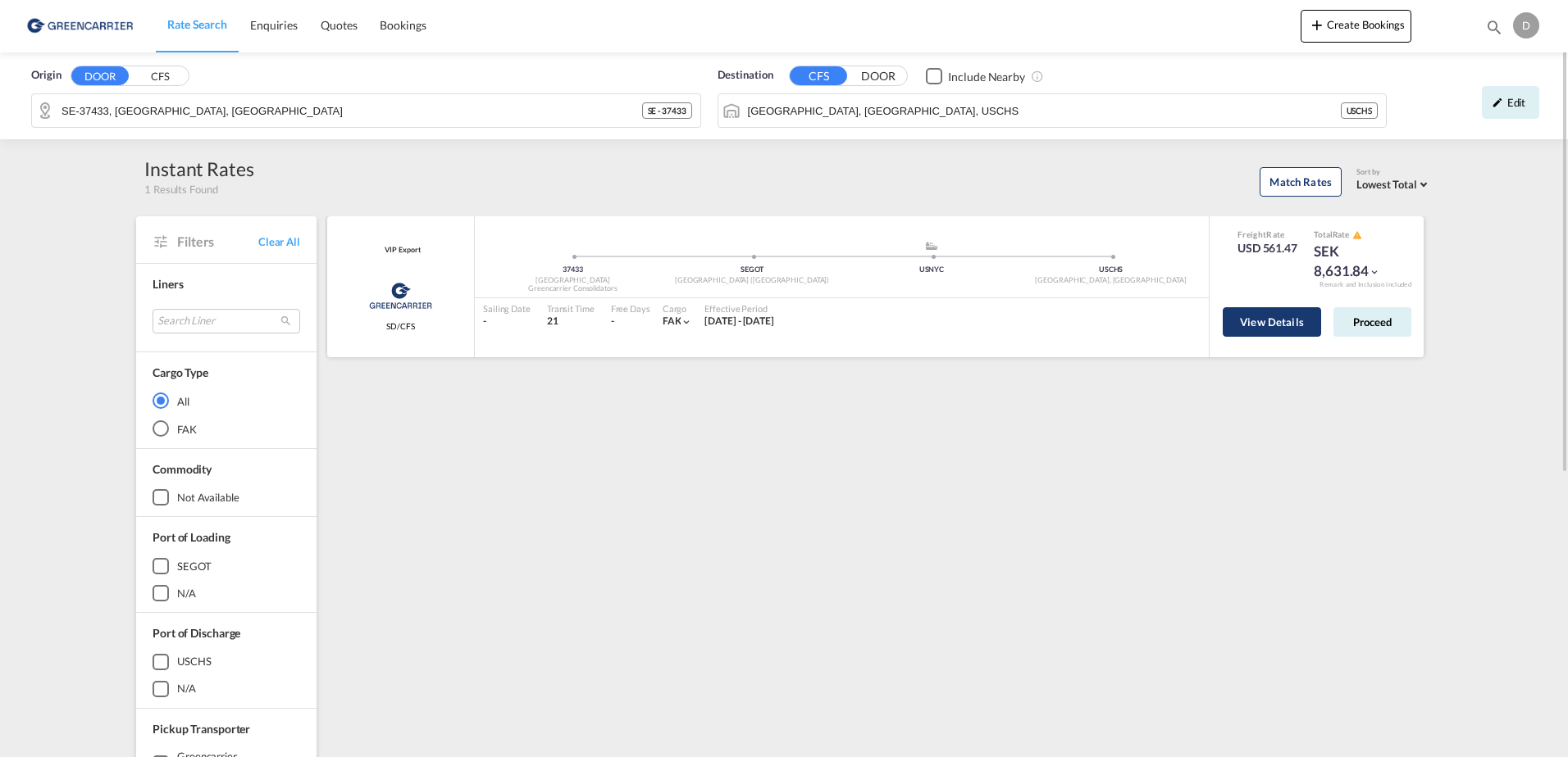
click at [1270, 317] on button "View Details" at bounding box center [1272, 322] width 99 height 30
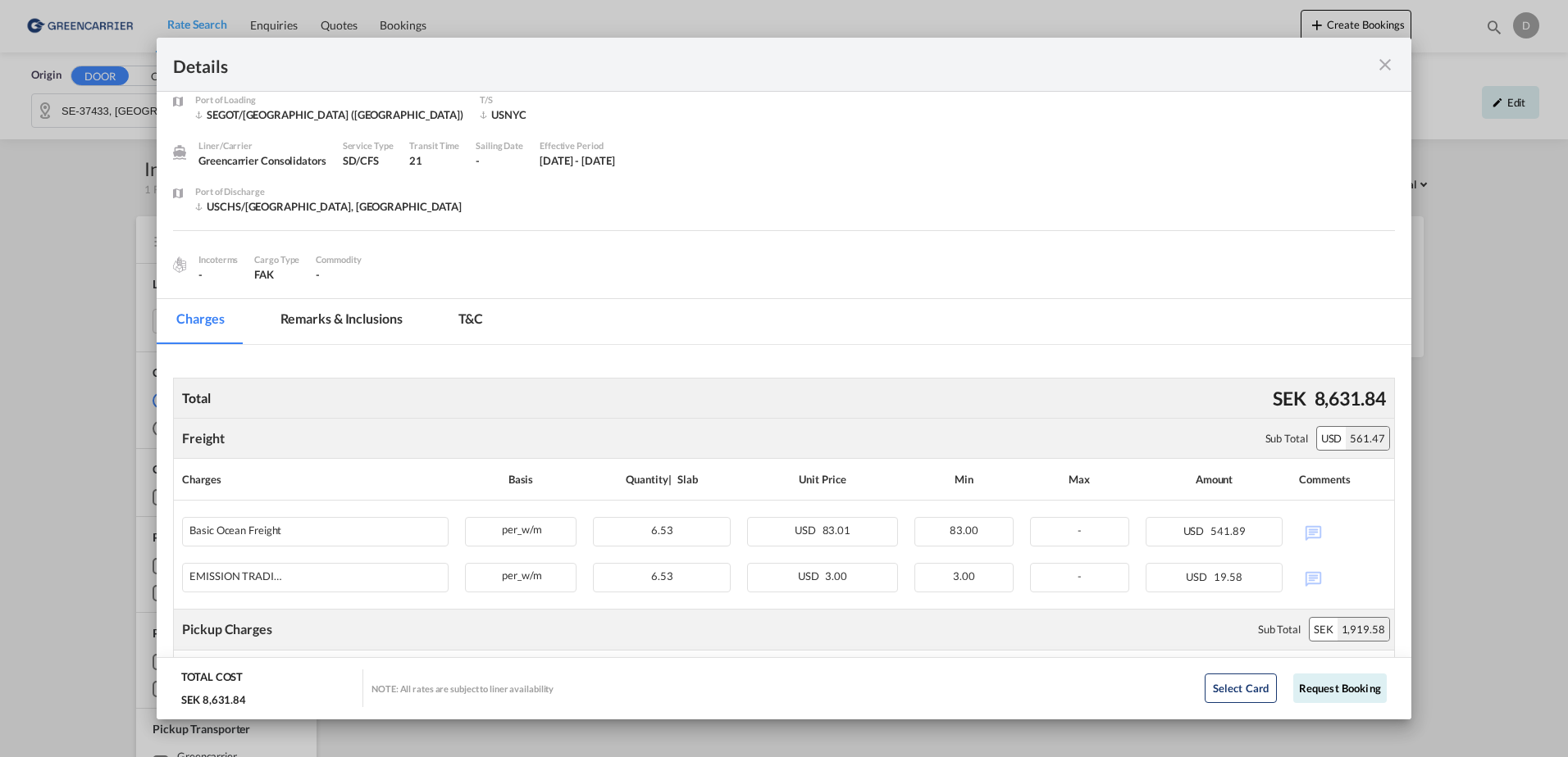
scroll to position [0, 0]
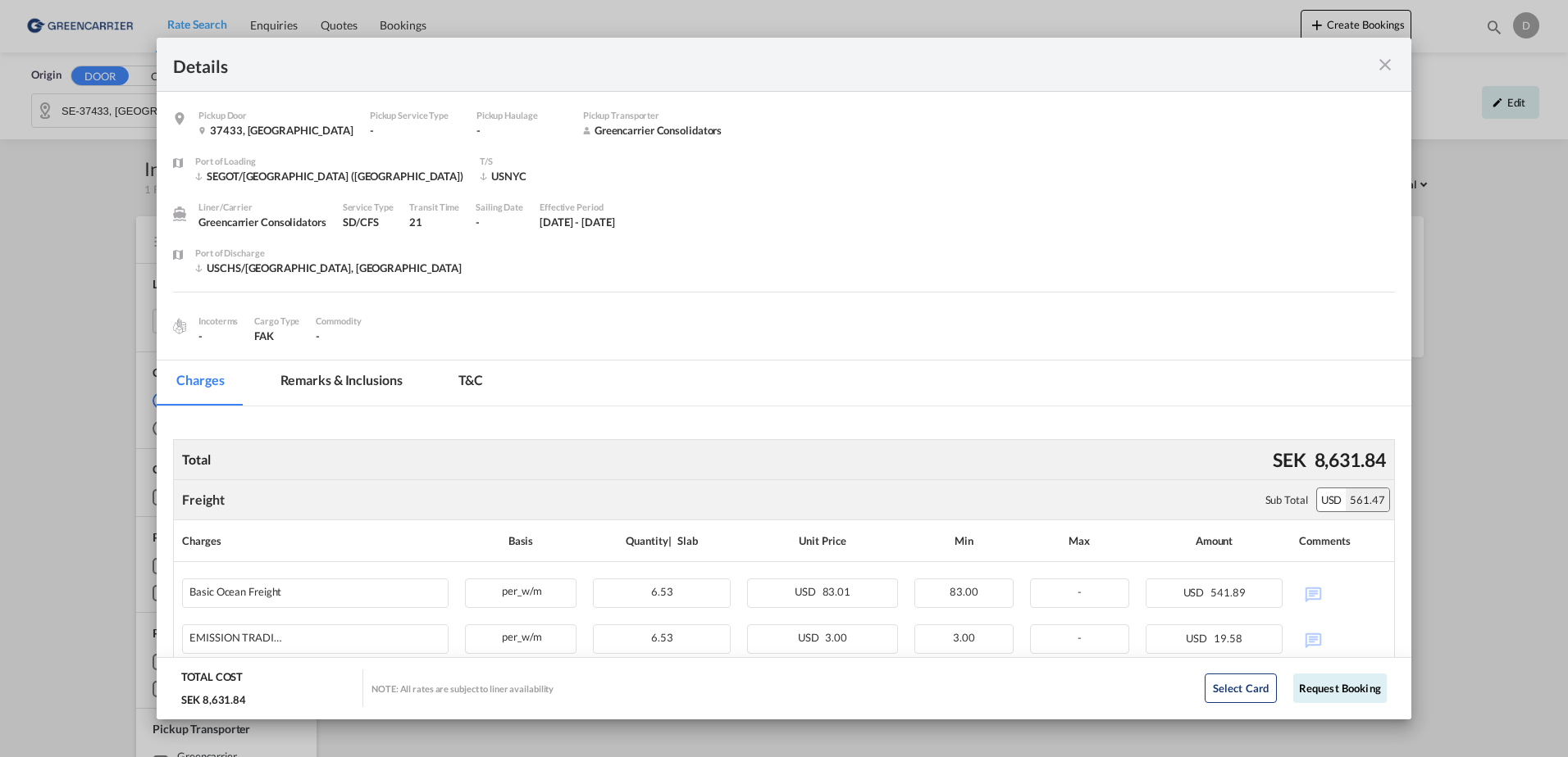
click at [1384, 76] on div "Details" at bounding box center [784, 64] width 1254 height 54
click at [1384, 64] on md-icon "icon-close fg-AAA8AD m-0 cursor" at bounding box center [1386, 65] width 20 height 20
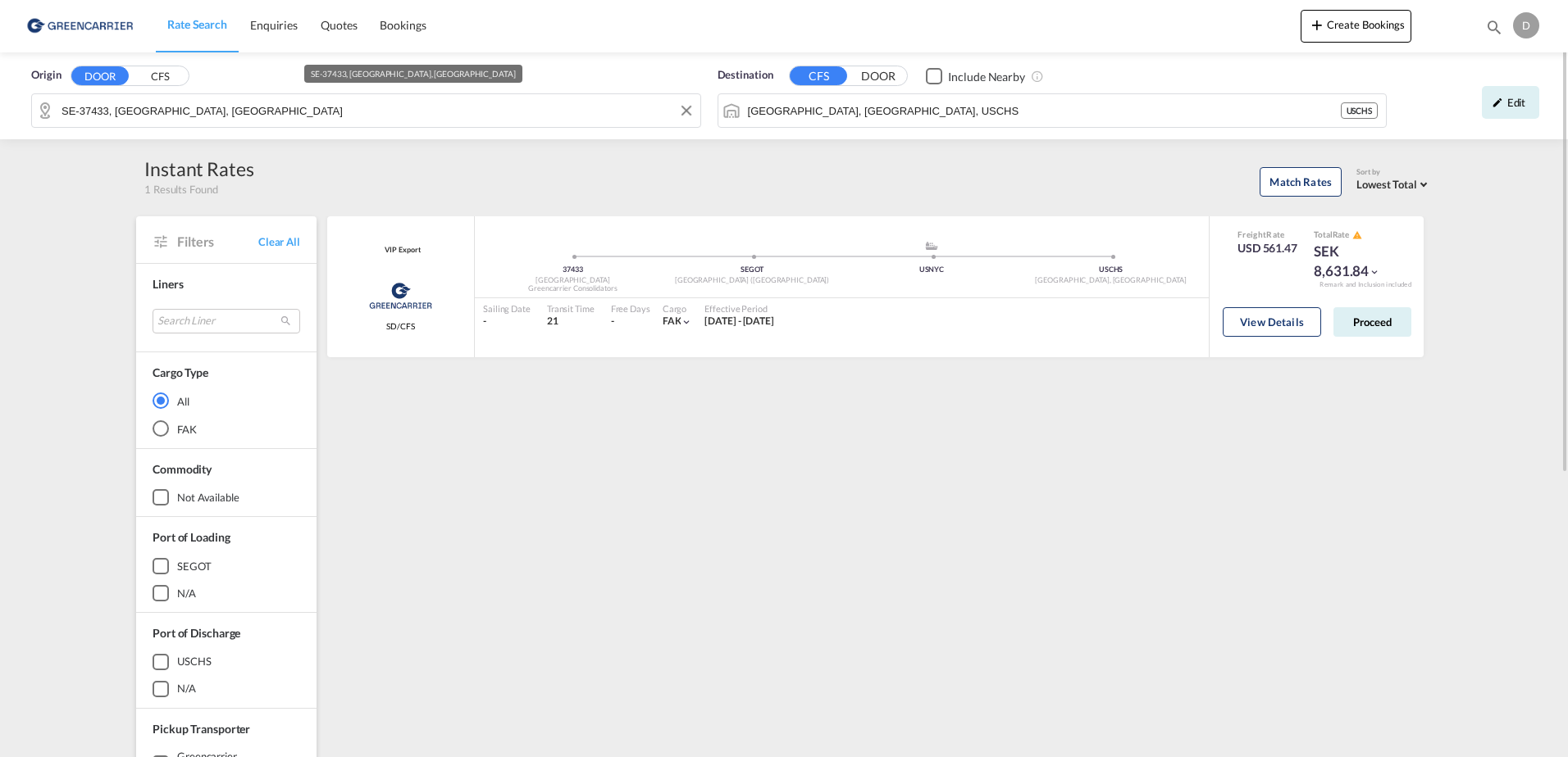
click at [611, 116] on input "SE-37433, Karlshamn, Blekinge" at bounding box center [377, 110] width 631 height 25
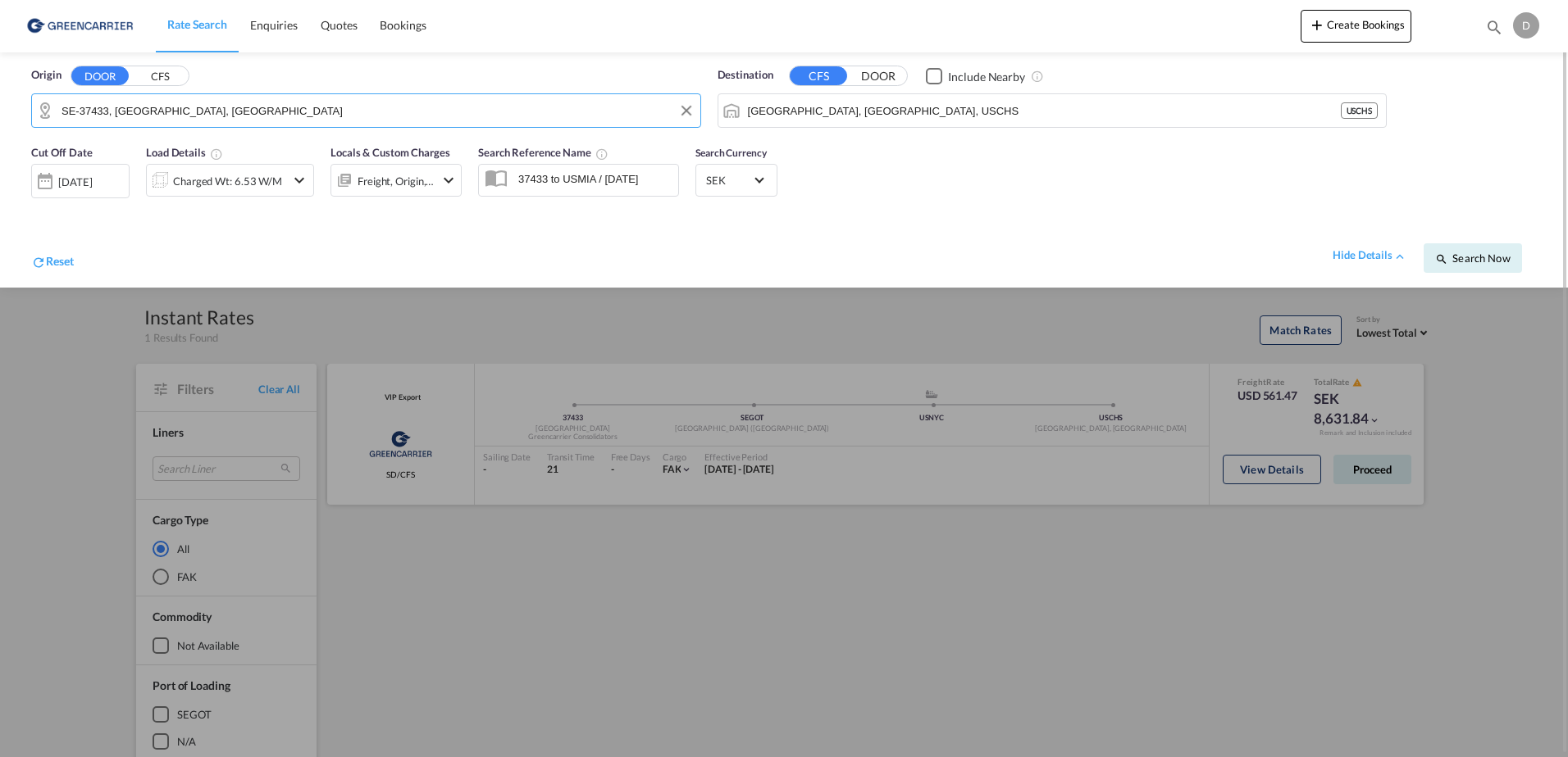
click at [1068, 416] on div at bounding box center [784, 378] width 1568 height 757
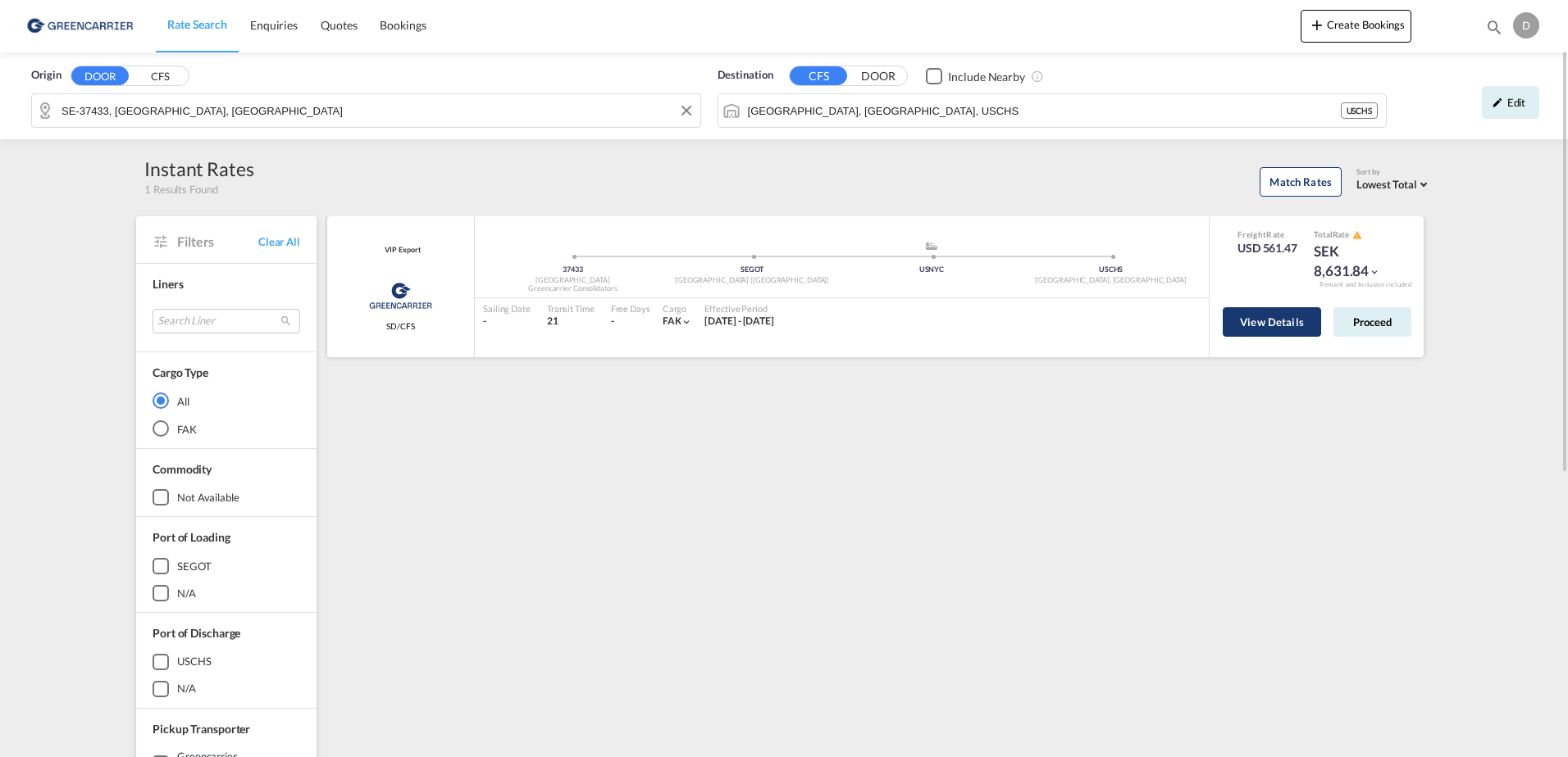
click at [1237, 318] on button "View Details" at bounding box center [1272, 322] width 99 height 30
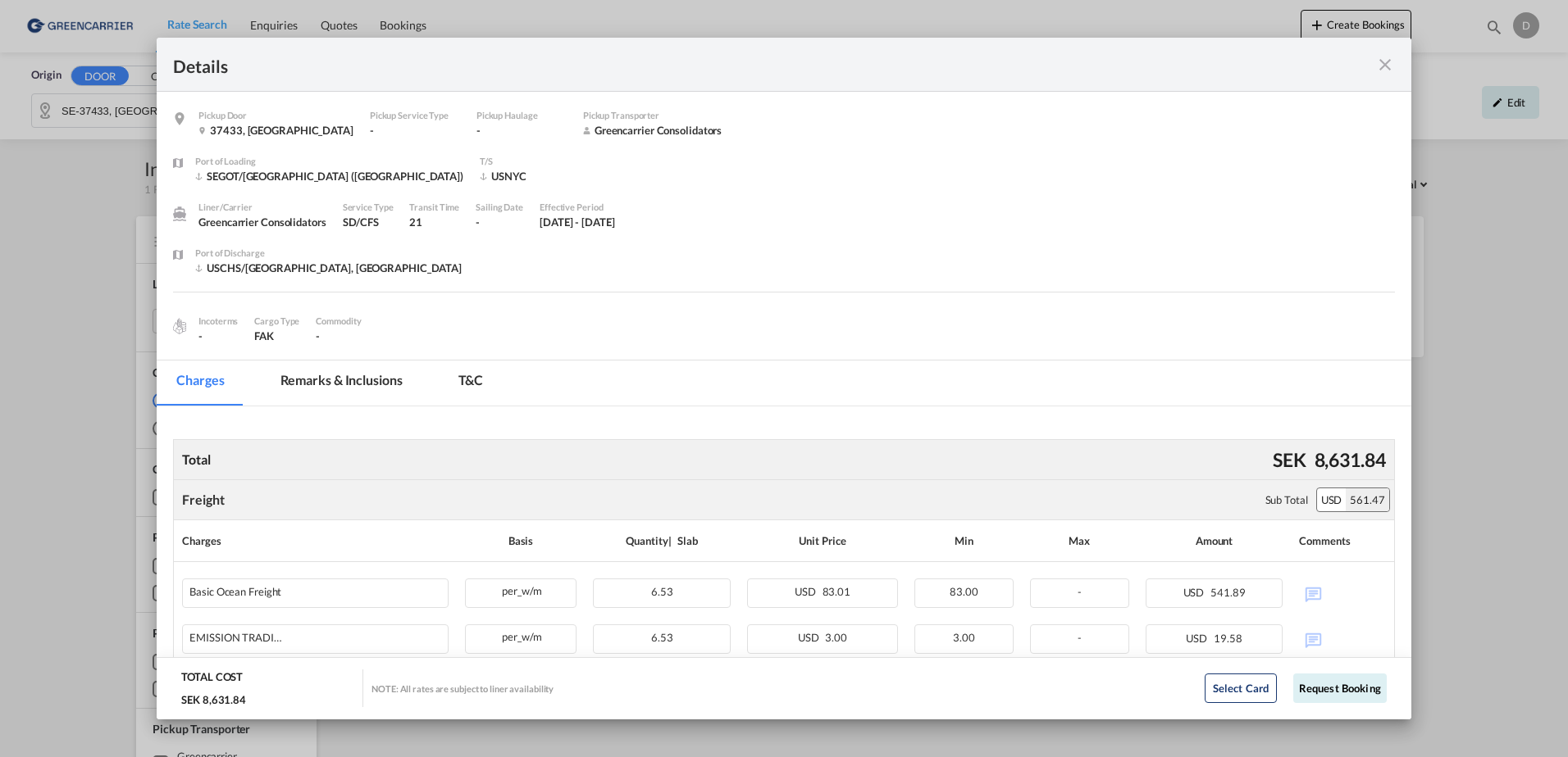
click at [1387, 66] on md-icon "icon-close fg-AAA8AD m-0 cursor" at bounding box center [1386, 65] width 20 height 20
